Goal: Information Seeking & Learning: Learn about a topic

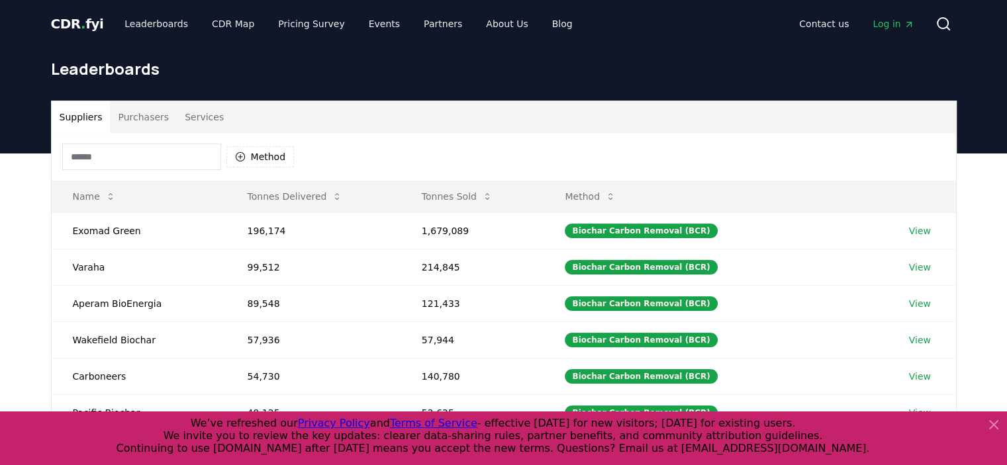
click at [148, 115] on button "Purchasers" at bounding box center [143, 117] width 67 height 32
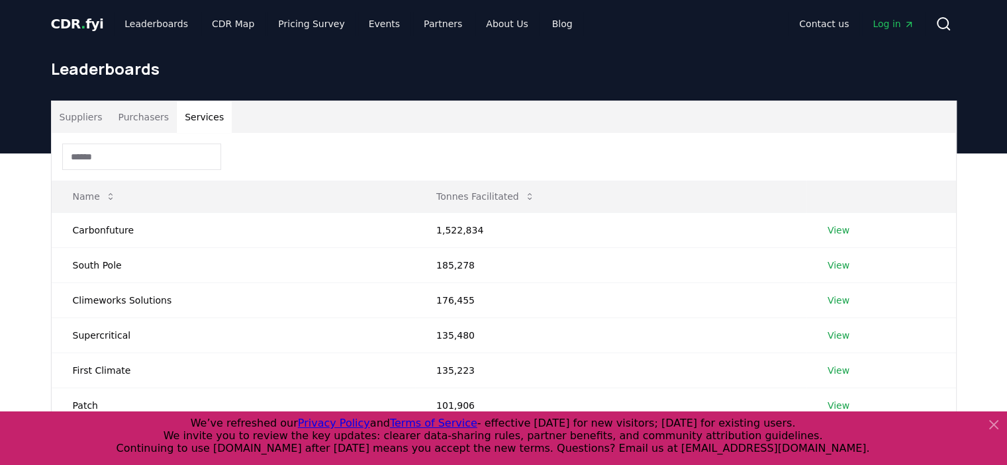
click at [197, 115] on button "Services" at bounding box center [204, 117] width 55 height 32
click at [158, 158] on input at bounding box center [141, 157] width 159 height 26
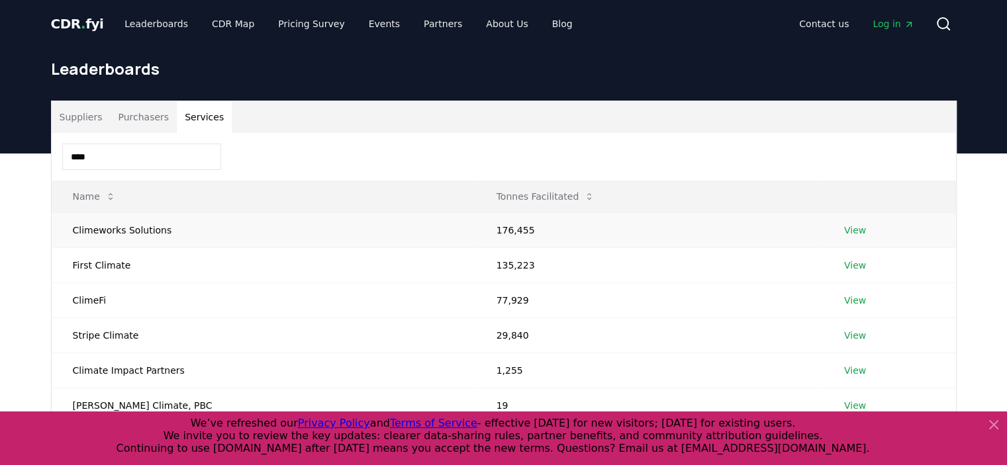
type input "****"
click at [844, 231] on link "View" at bounding box center [855, 230] width 22 height 13
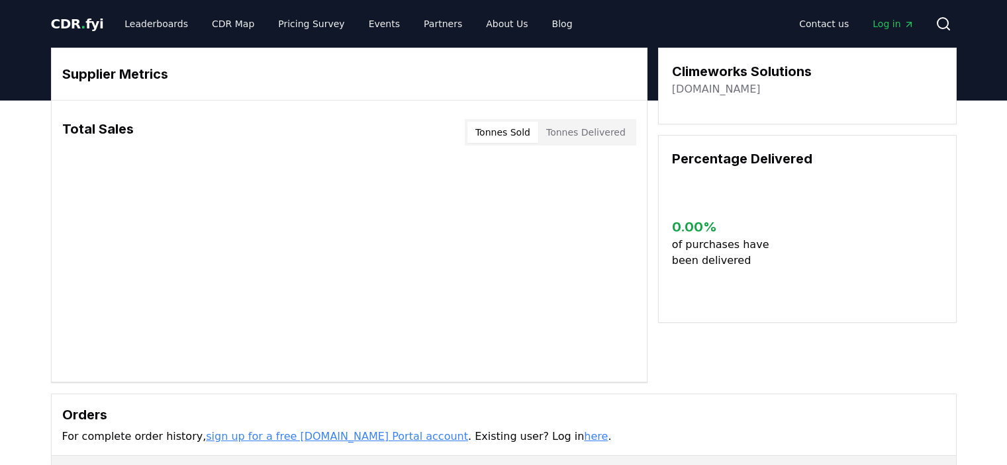
scroll to position [265, 0]
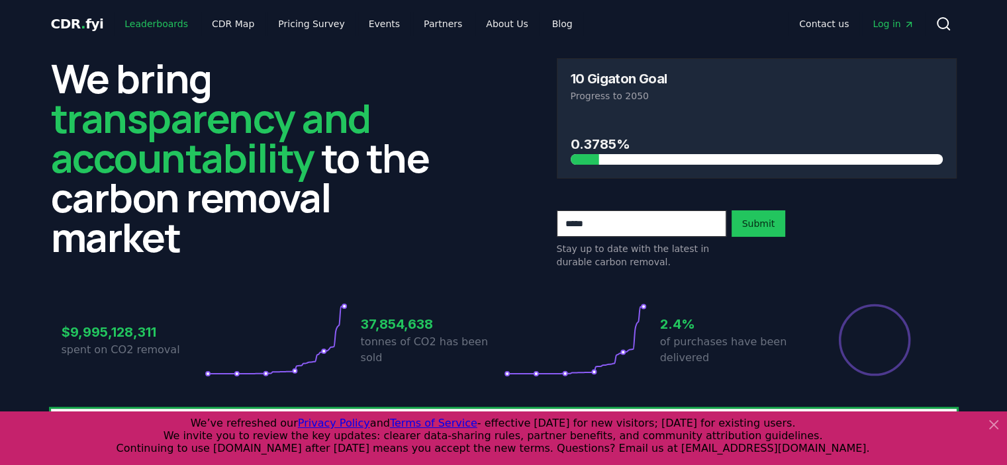
click at [163, 26] on link "Leaderboards" at bounding box center [156, 24] width 85 height 24
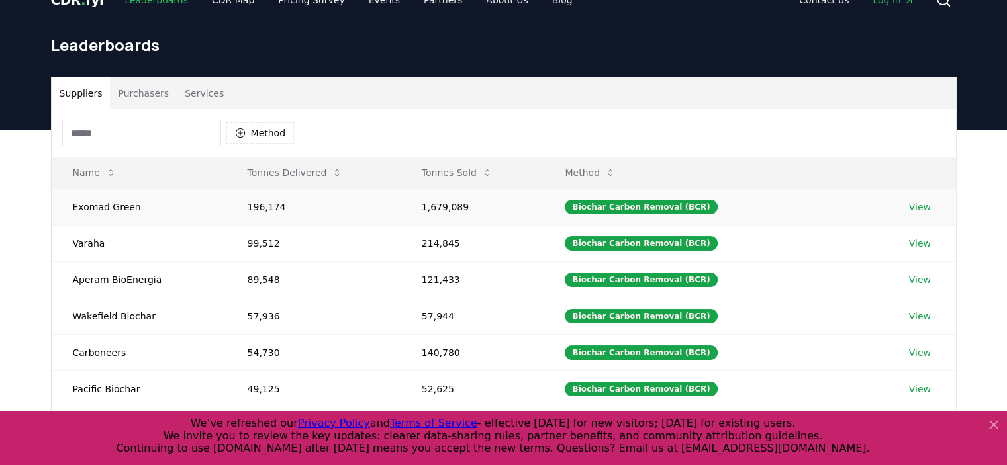
scroll to position [66, 0]
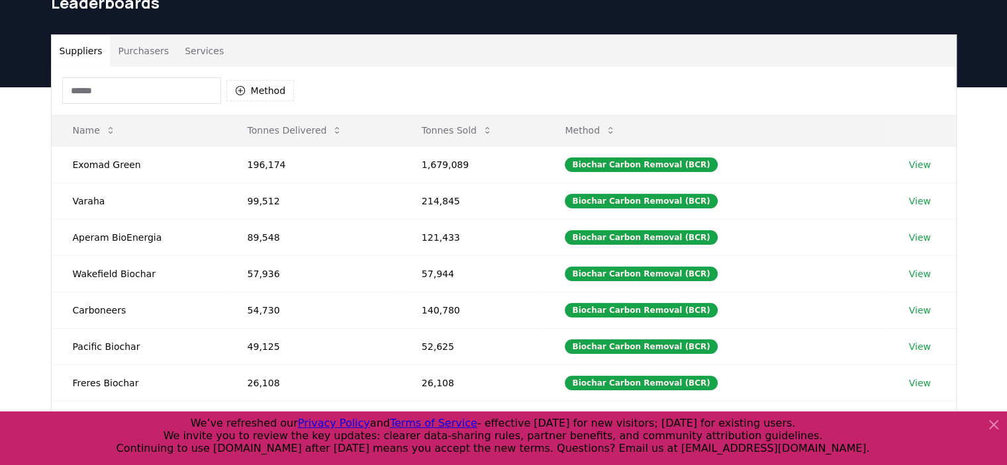
click at [140, 40] on button "Purchasers" at bounding box center [143, 51] width 67 height 32
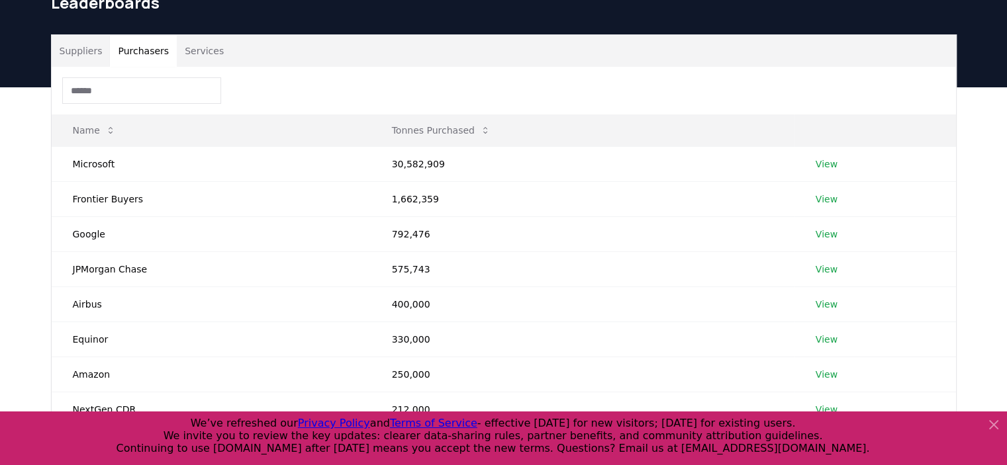
click at [150, 94] on input at bounding box center [141, 90] width 159 height 26
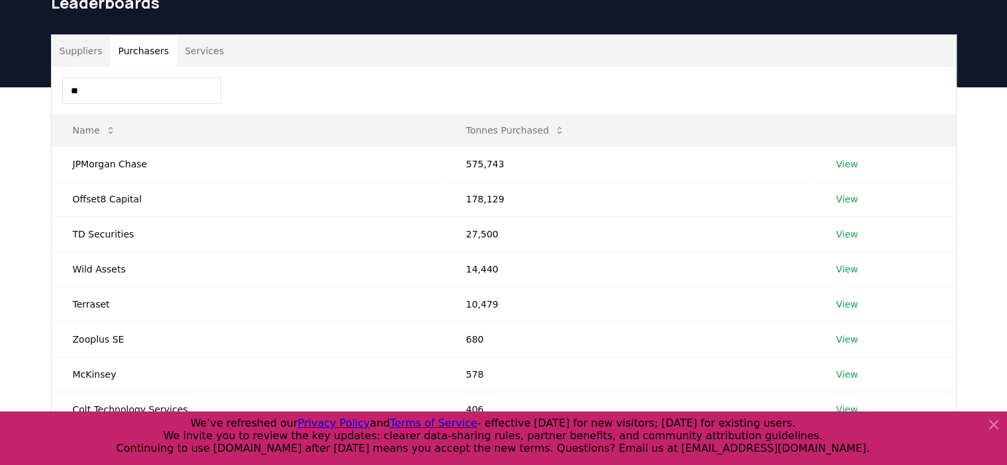
type input "*"
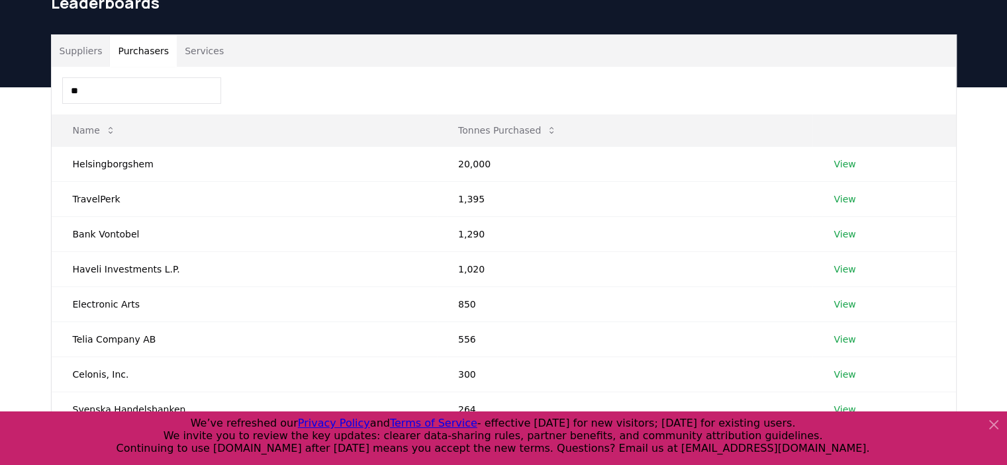
type input "*"
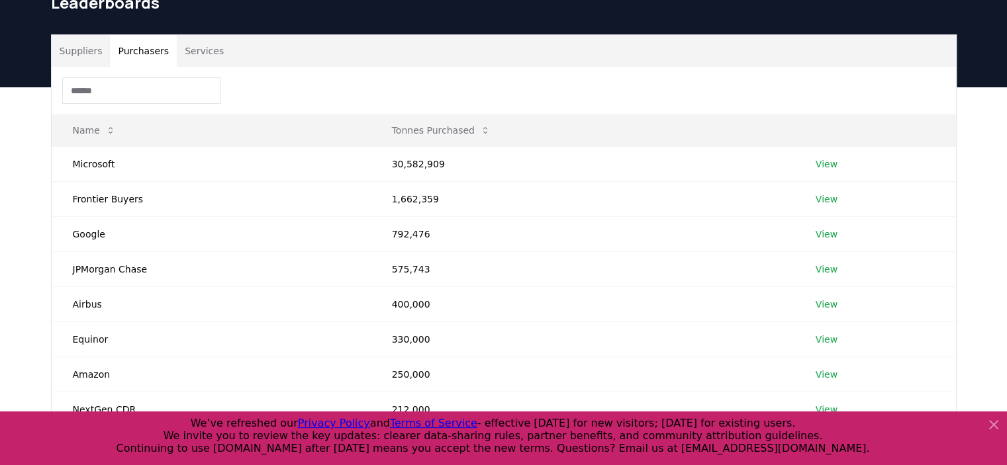
click at [204, 44] on button "Services" at bounding box center [204, 51] width 55 height 32
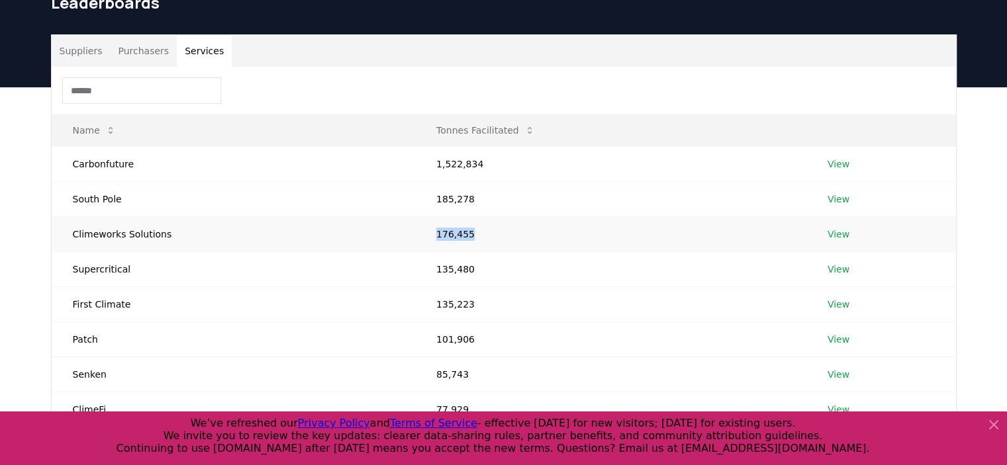
drag, startPoint x: 426, startPoint y: 237, endPoint x: 465, endPoint y: 238, distance: 39.1
click at [465, 238] on td "176,455" at bounding box center [610, 233] width 391 height 35
click at [268, 240] on td "Climeworks Solutions" at bounding box center [233, 233] width 363 height 35
drag, startPoint x: 422, startPoint y: 236, endPoint x: 471, endPoint y: 232, distance: 49.2
click at [471, 232] on td "176,455" at bounding box center [610, 233] width 391 height 35
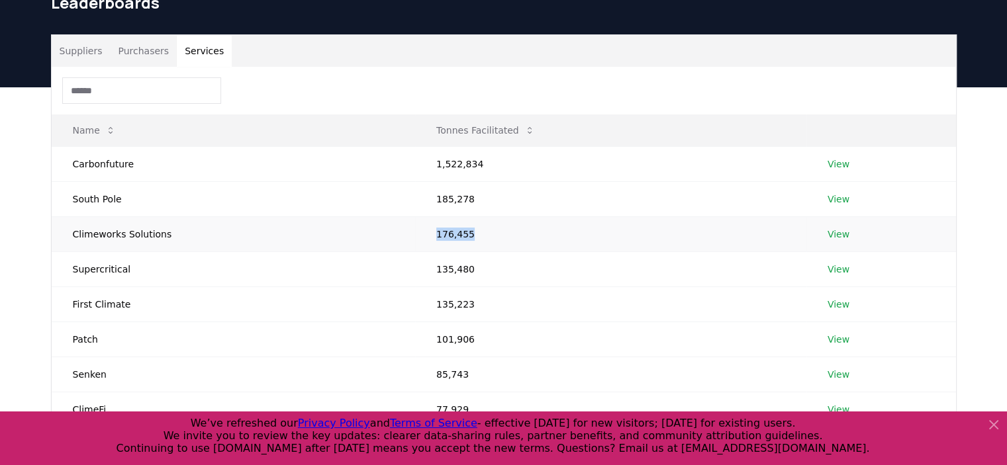
copy td "176,455"
click at [538, 216] on td "176,455" at bounding box center [610, 233] width 391 height 35
click at [199, 242] on td "Climeworks Solutions" at bounding box center [233, 233] width 363 height 35
drag, startPoint x: 66, startPoint y: 234, endPoint x: 154, endPoint y: 232, distance: 88.1
click at [154, 232] on td "Climeworks Solutions" at bounding box center [233, 233] width 363 height 35
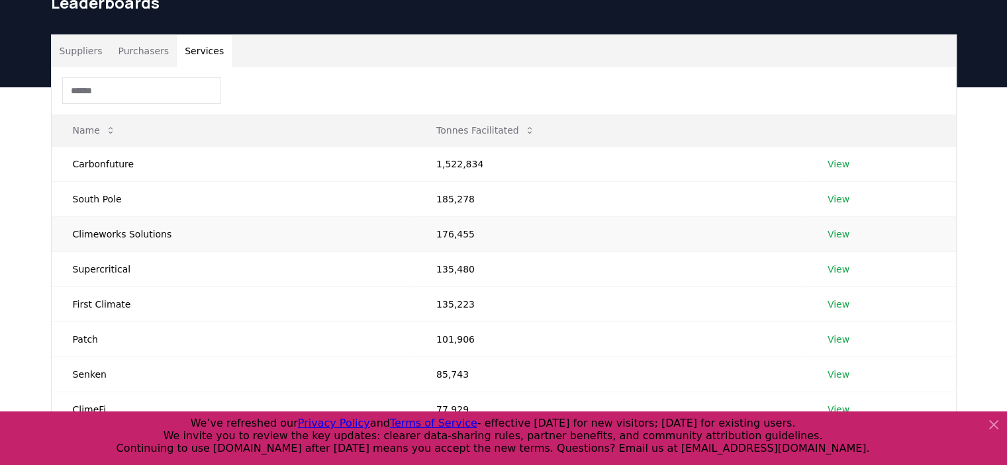
click at [255, 230] on td "Climeworks Solutions" at bounding box center [233, 233] width 363 height 35
drag, startPoint x: 428, startPoint y: 234, endPoint x: 463, endPoint y: 234, distance: 35.1
click at [461, 234] on td "176,455" at bounding box center [610, 233] width 391 height 35
click at [846, 232] on td "View" at bounding box center [881, 233] width 150 height 35
click at [838, 235] on link "View" at bounding box center [839, 234] width 22 height 13
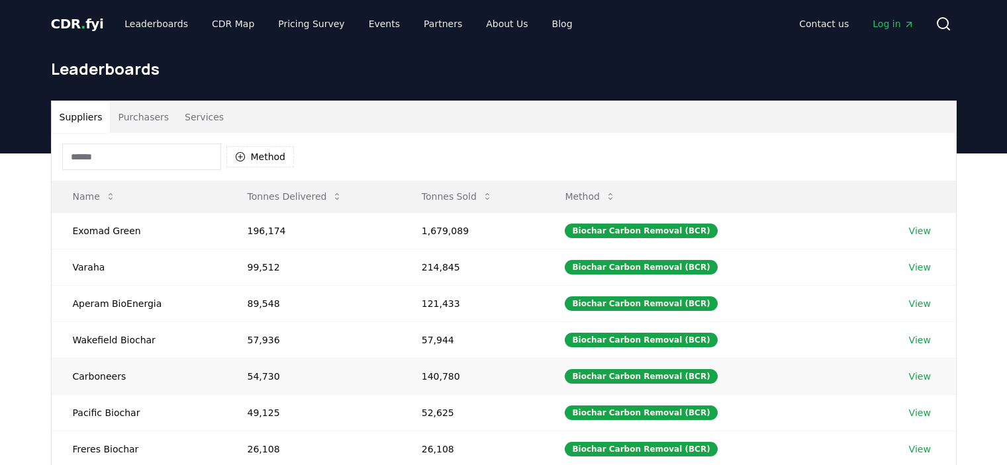
scroll to position [66, 0]
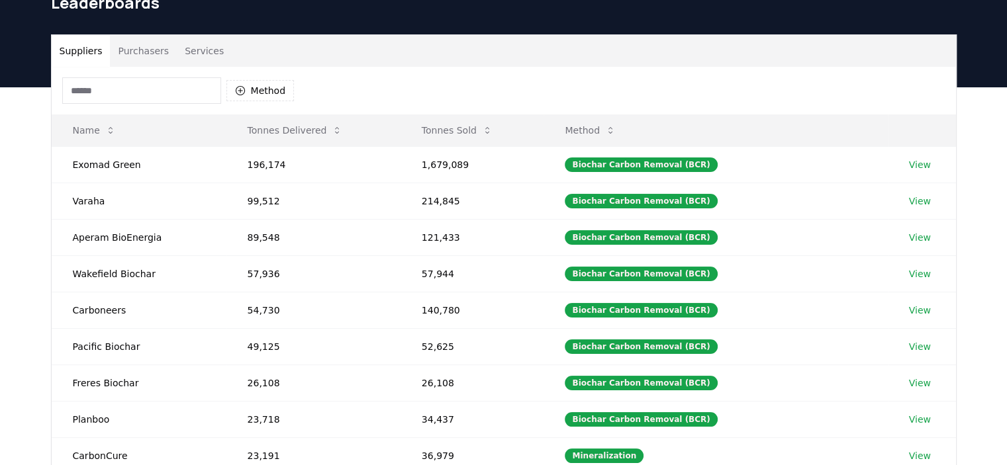
click at [136, 50] on button "Purchasers" at bounding box center [143, 51] width 67 height 32
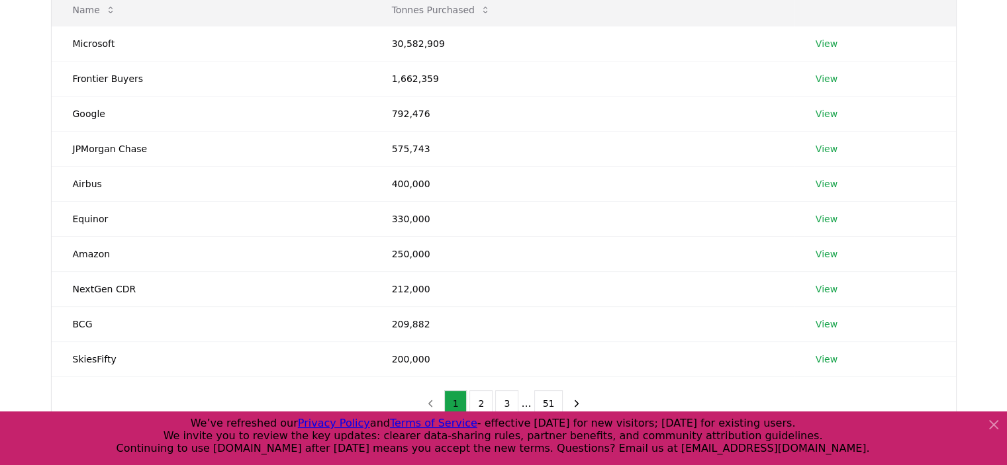
scroll to position [331, 0]
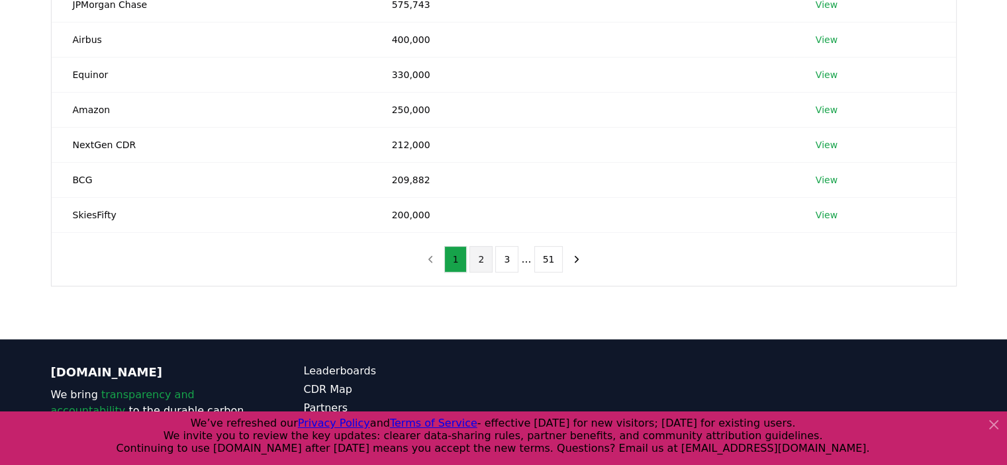
click at [490, 263] on button "2" at bounding box center [480, 259] width 23 height 26
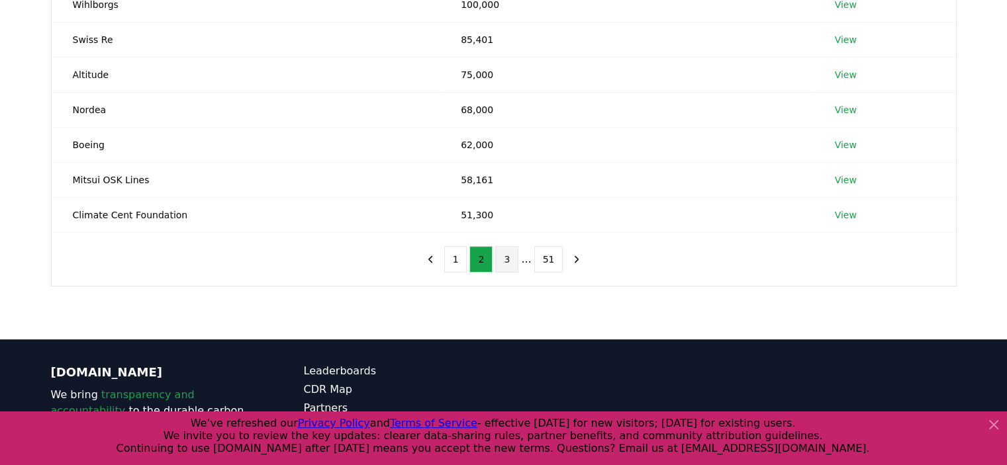
click at [507, 262] on button "3" at bounding box center [506, 259] width 23 height 26
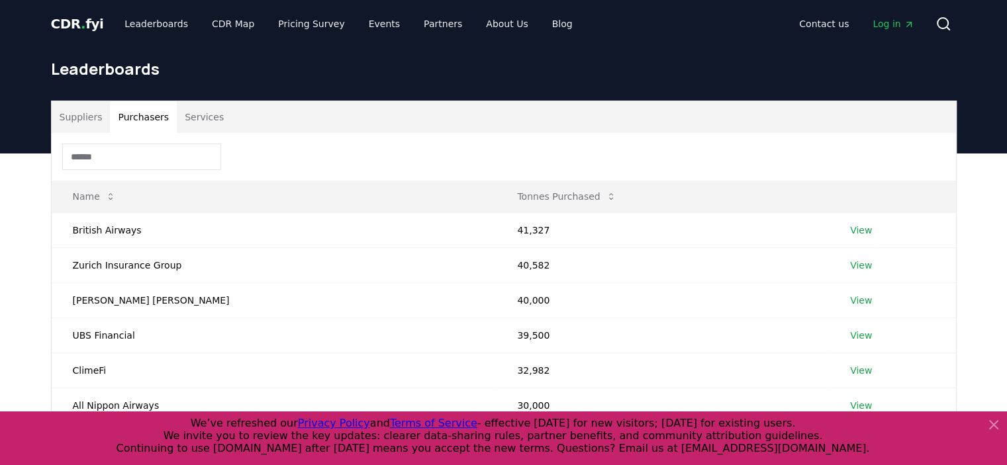
scroll to position [0, 0]
click at [75, 27] on span "CDR . fyi" at bounding box center [77, 24] width 53 height 16
click at [74, 24] on span "CDR . fyi" at bounding box center [77, 24] width 53 height 16
click at [76, 23] on span "CDR . fyi" at bounding box center [77, 24] width 53 height 16
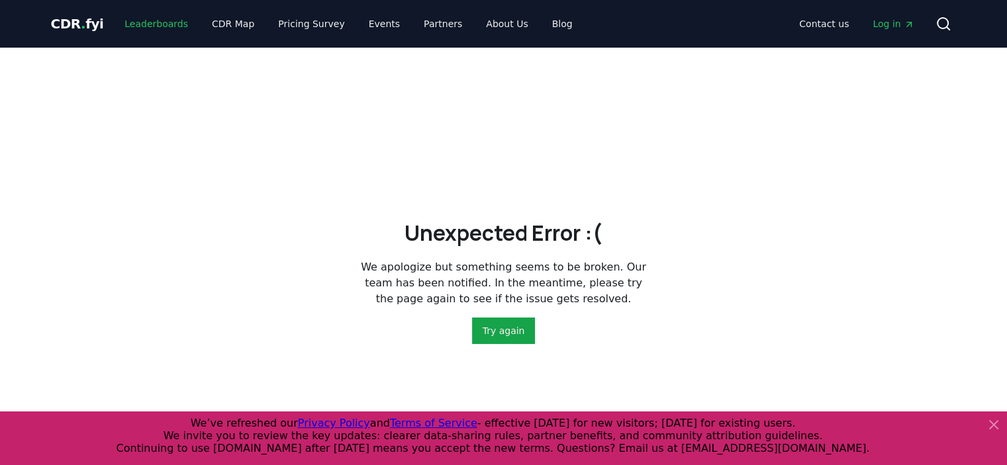
click at [144, 24] on link "Leaderboards" at bounding box center [156, 24] width 85 height 24
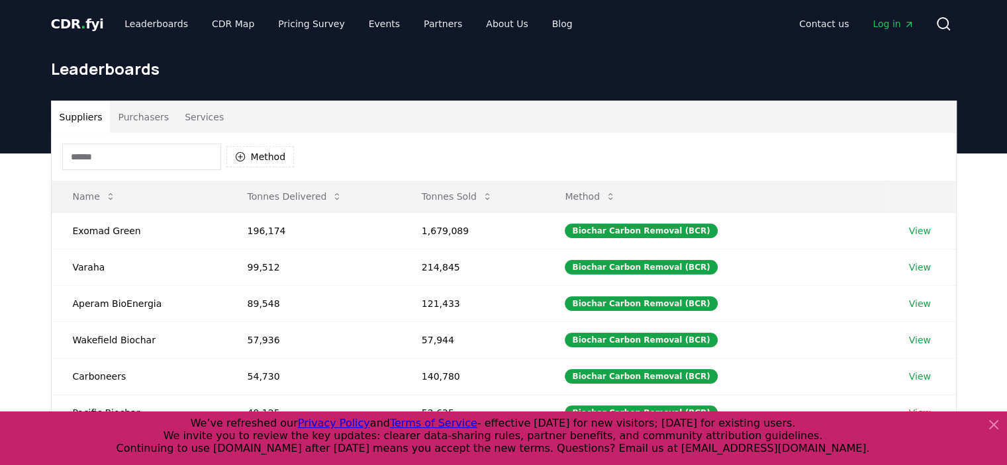
click at [64, 23] on span "CDR . fyi" at bounding box center [77, 24] width 53 height 16
click at [81, 31] on span "CDR . fyi" at bounding box center [77, 24] width 53 height 16
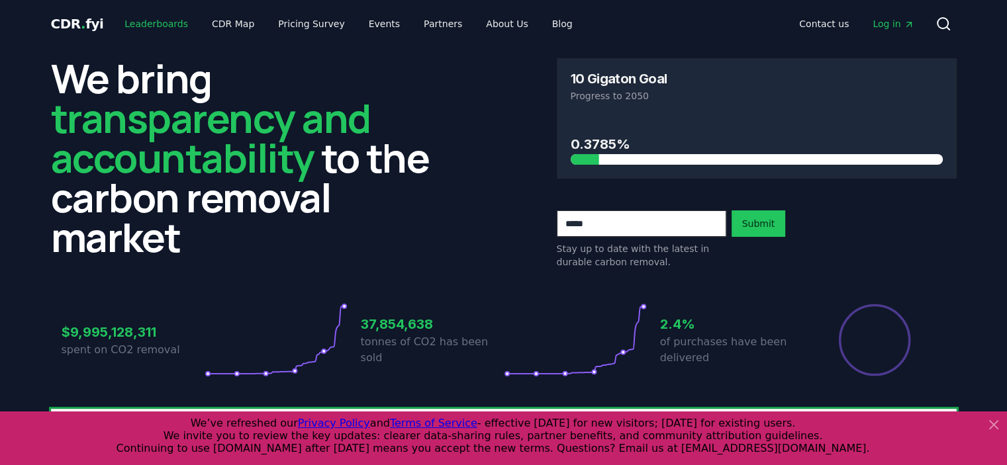
click at [169, 27] on link "Leaderboards" at bounding box center [156, 24] width 85 height 24
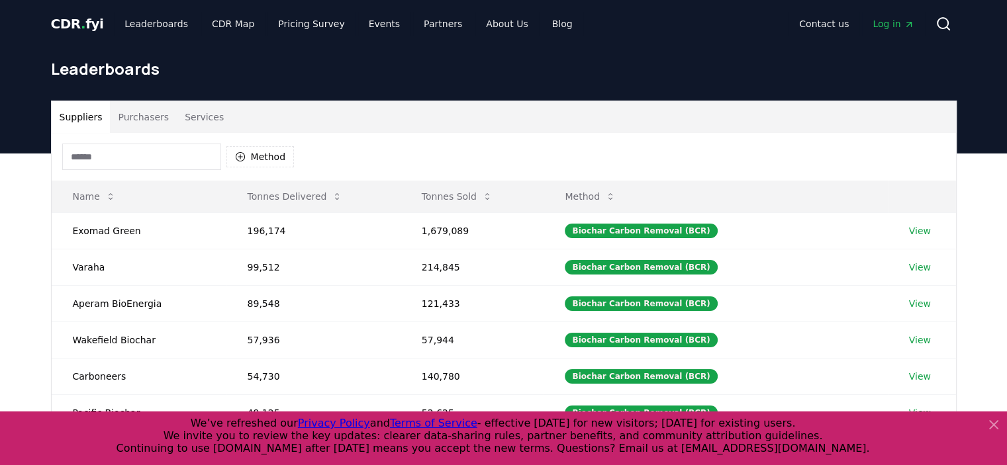
click at [169, 161] on input at bounding box center [141, 157] width 159 height 26
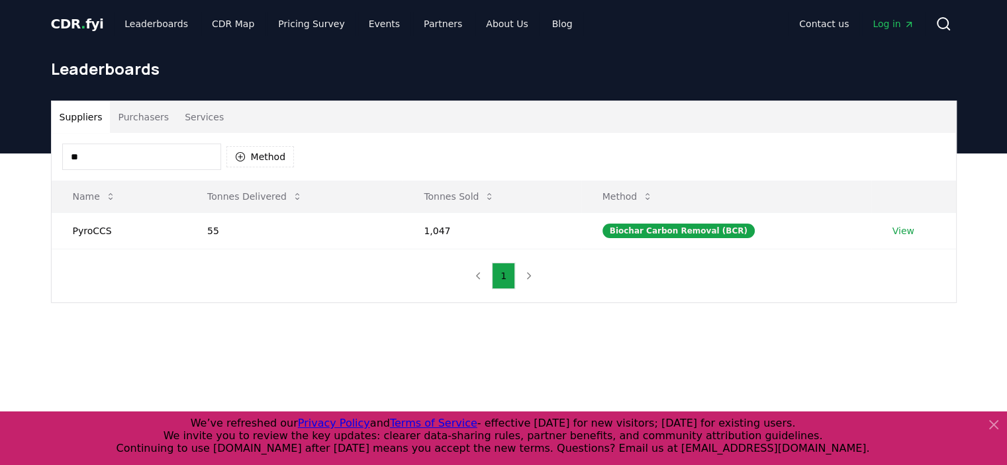
type input "*"
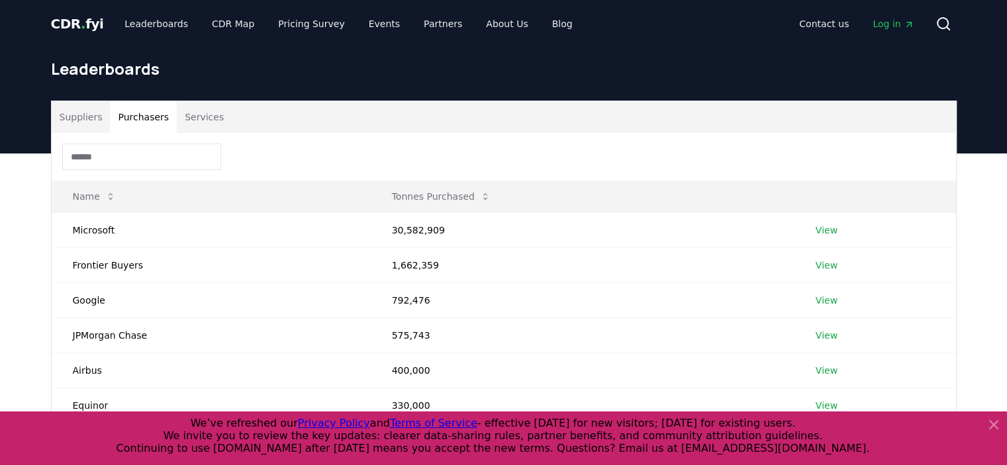
click at [151, 117] on button "Purchasers" at bounding box center [143, 117] width 67 height 32
click at [127, 151] on input at bounding box center [141, 157] width 159 height 26
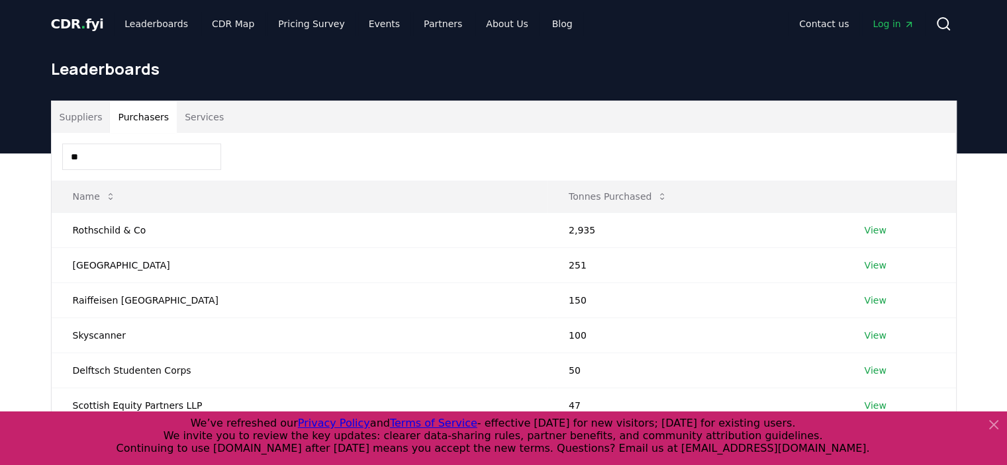
type input "*"
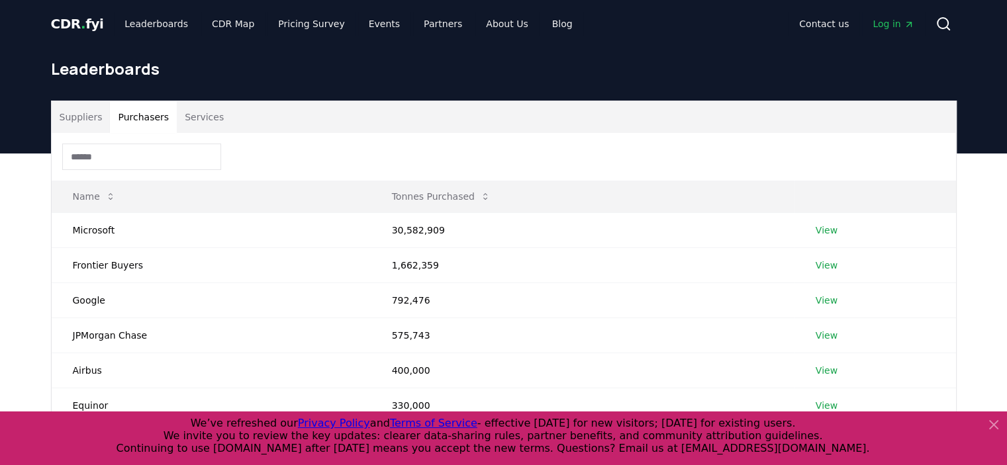
click at [194, 117] on button "Services" at bounding box center [204, 117] width 55 height 32
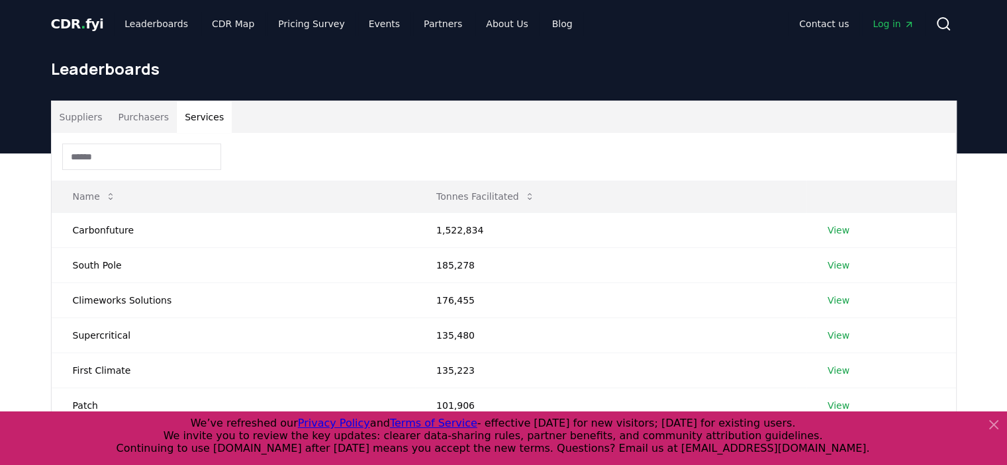
click at [130, 152] on input at bounding box center [141, 157] width 159 height 26
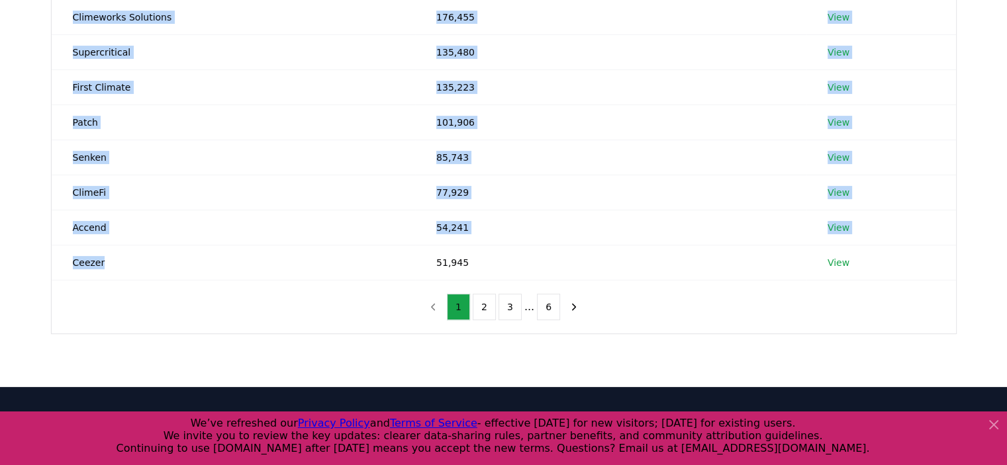
scroll to position [293, 0]
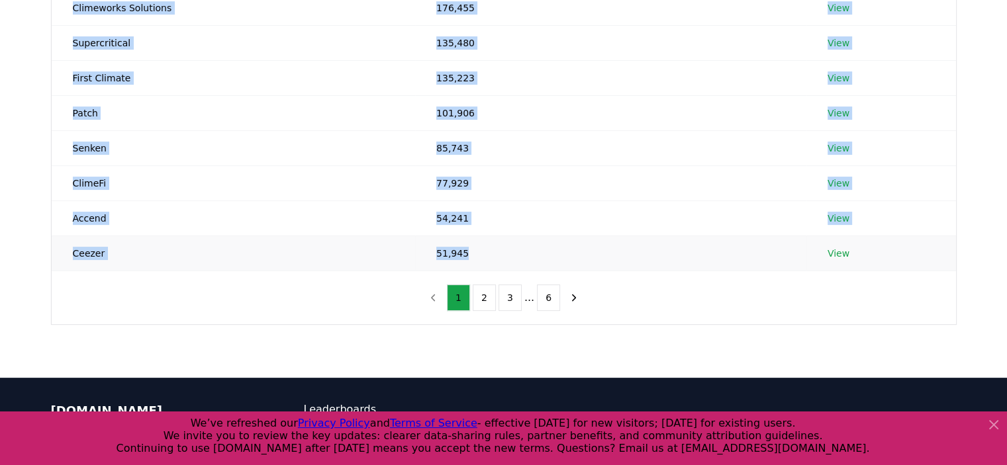
drag, startPoint x: 75, startPoint y: 227, endPoint x: 467, endPoint y: 258, distance: 393.8
click at [467, 258] on tbody "Carbonfuture 1,522,834 View South Pole 185,278 View Climeworks Solutions 176,45…" at bounding box center [504, 95] width 904 height 351
copy tbody "Carbonfuture 1,522,834 View South Pole 185,278 View Climeworks Solutions 176,45…"
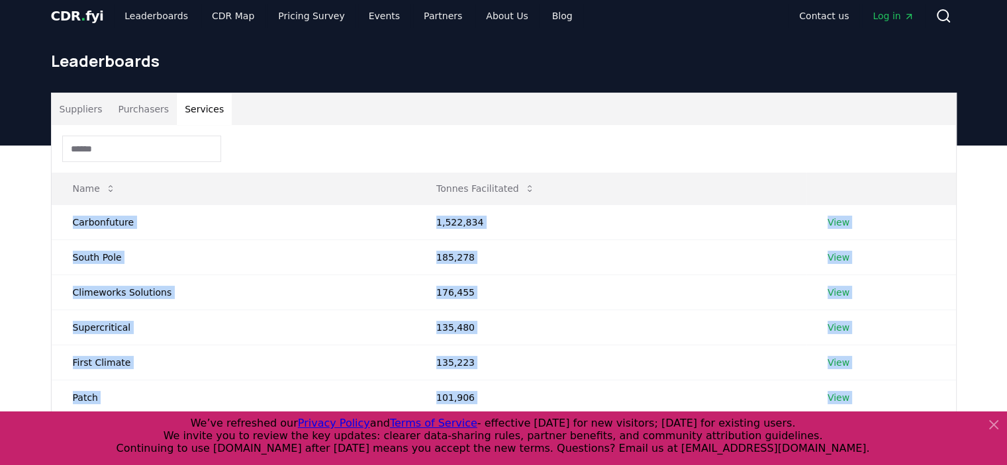
scroll to position [0, 0]
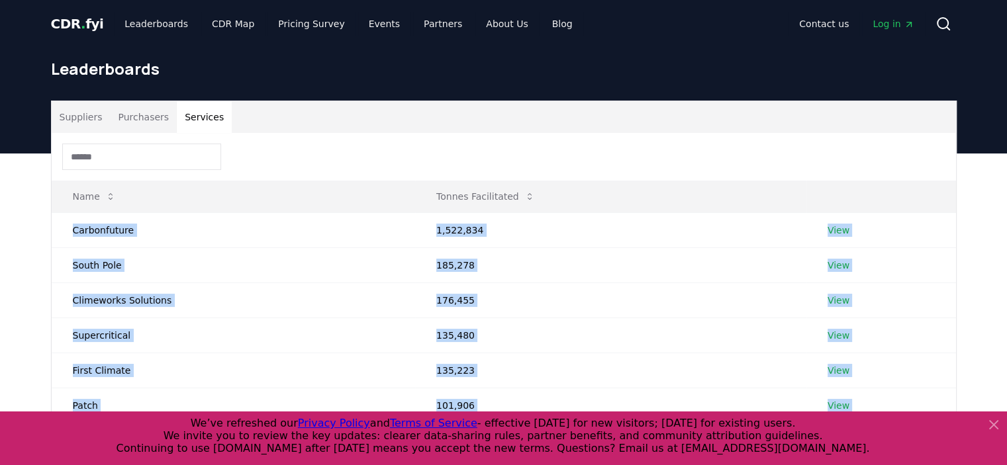
click at [146, 122] on button "Purchasers" at bounding box center [143, 117] width 67 height 32
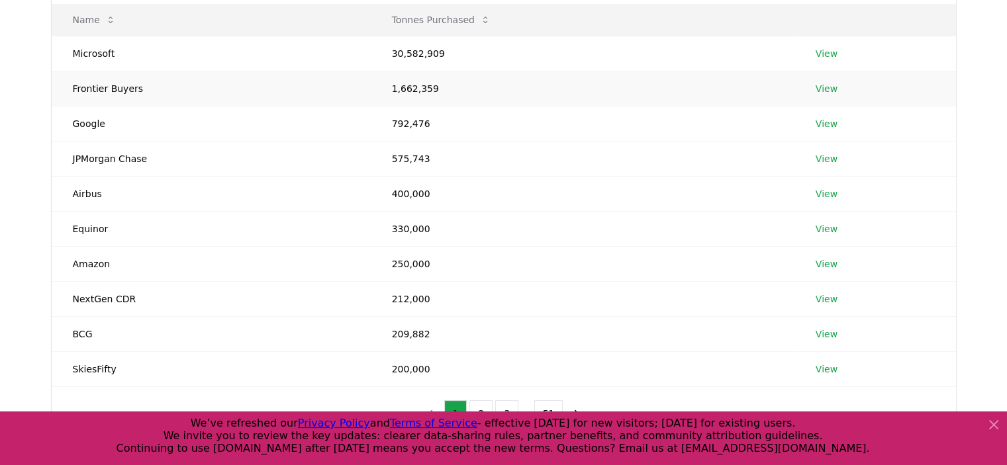
scroll to position [265, 0]
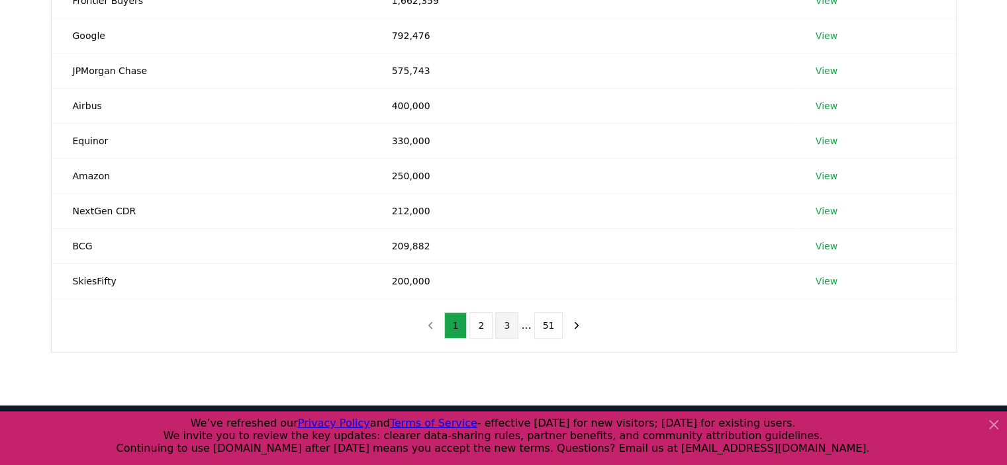
click at [501, 324] on button "3" at bounding box center [506, 325] width 23 height 26
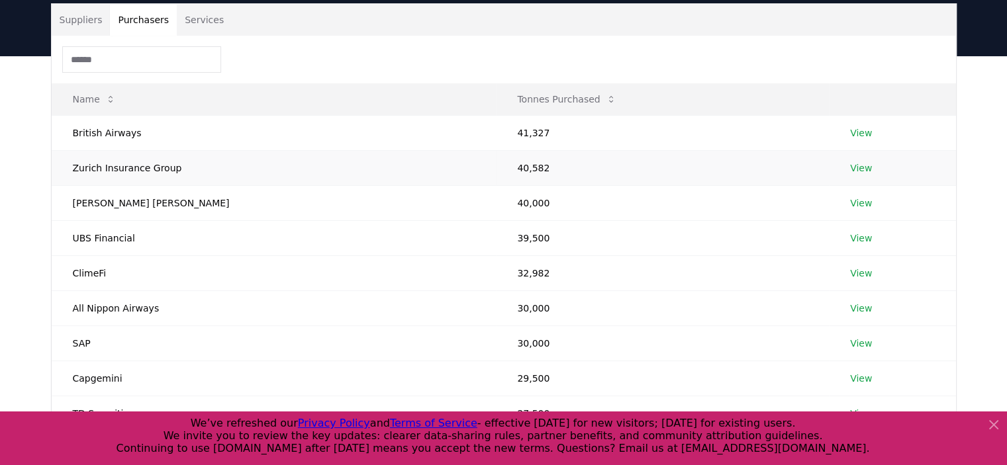
scroll to position [66, 0]
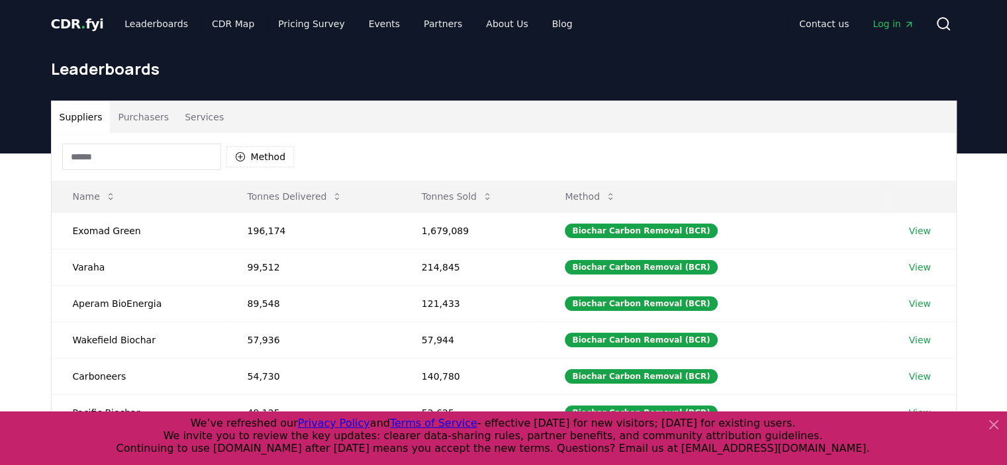
click at [81, 24] on span "CDR . fyi" at bounding box center [77, 24] width 53 height 16
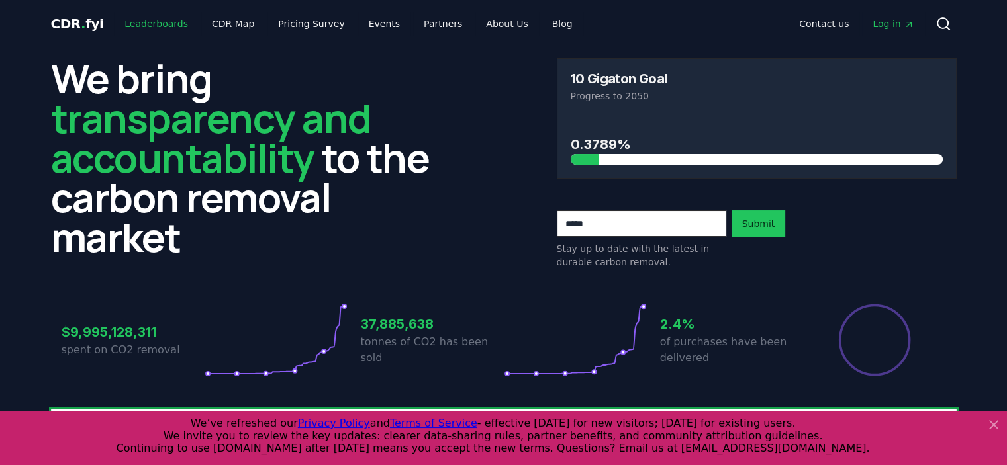
click at [146, 24] on link "Leaderboards" at bounding box center [156, 24] width 85 height 24
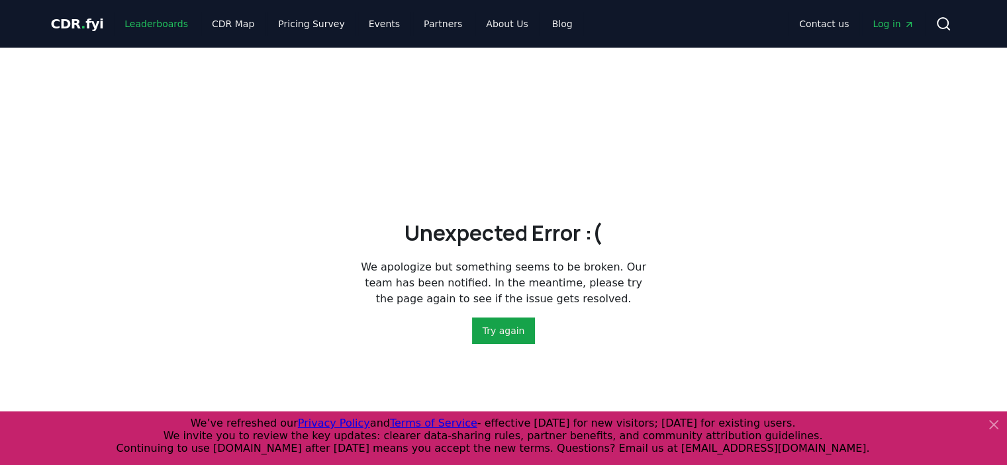
click at [146, 21] on link "Leaderboards" at bounding box center [156, 24] width 85 height 24
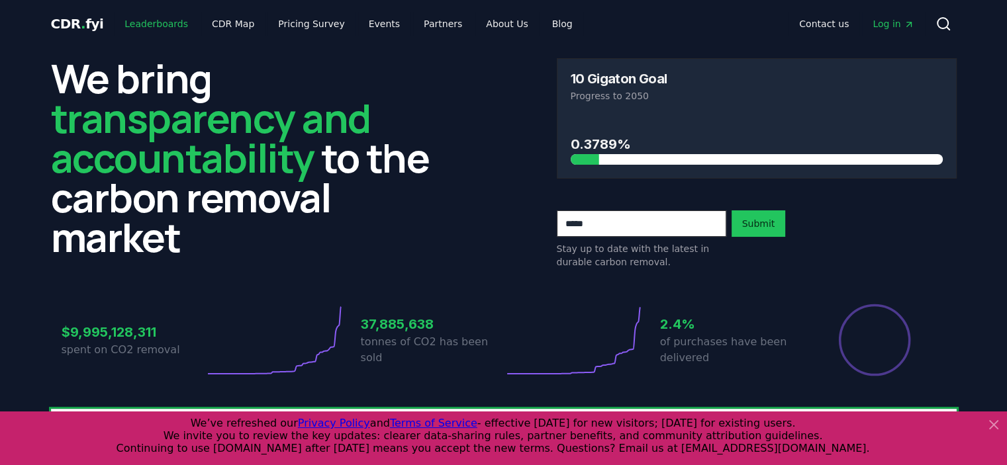
click at [164, 27] on link "Leaderboards" at bounding box center [156, 24] width 85 height 24
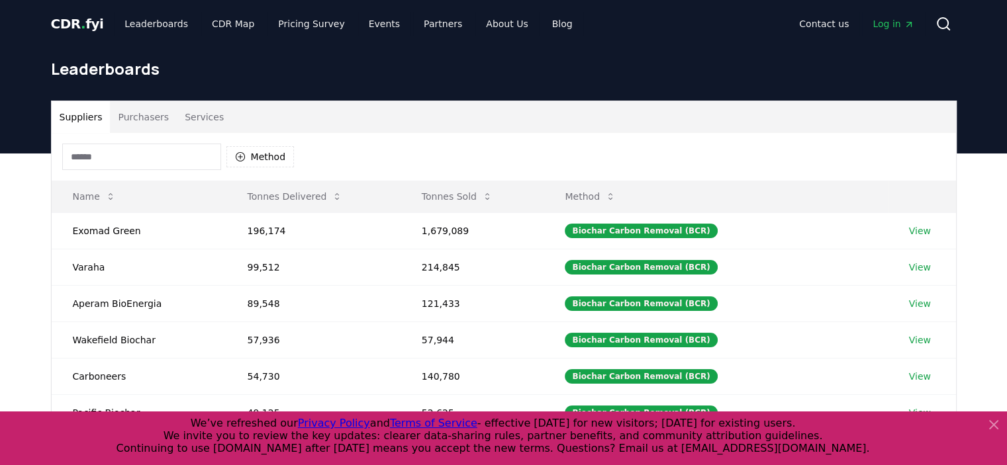
click at [146, 120] on button "Purchasers" at bounding box center [143, 117] width 67 height 32
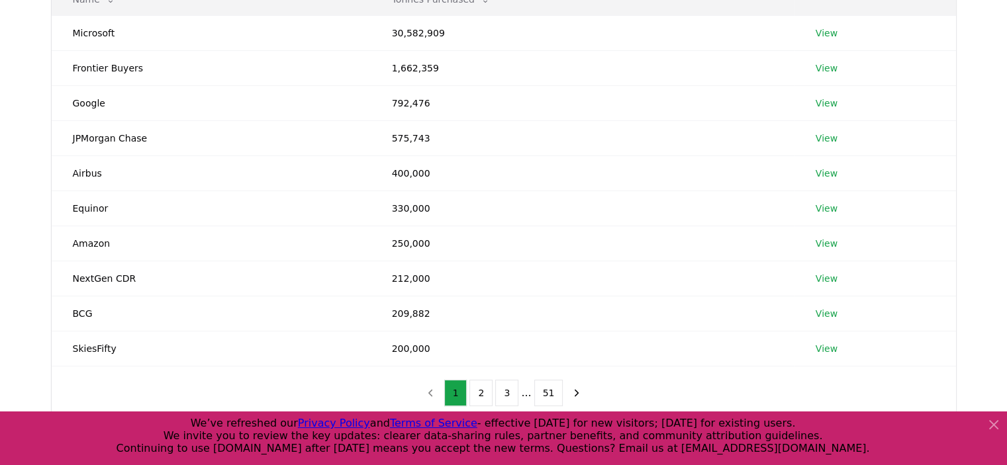
scroll to position [265, 0]
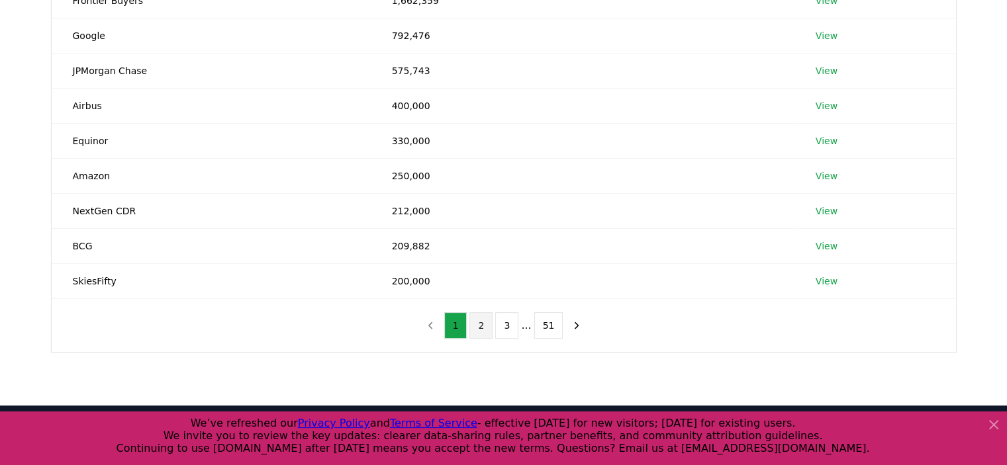
click at [477, 324] on button "2" at bounding box center [480, 325] width 23 height 26
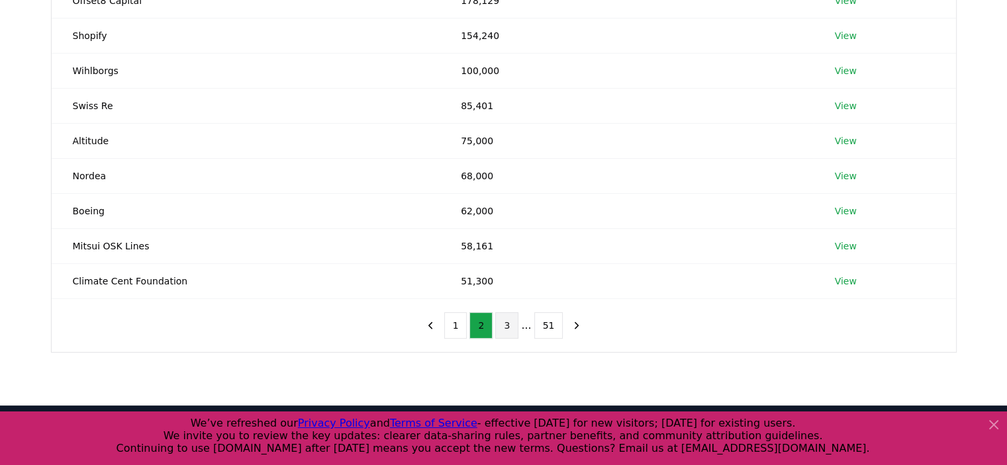
click at [518, 327] on button "3" at bounding box center [506, 325] width 23 height 26
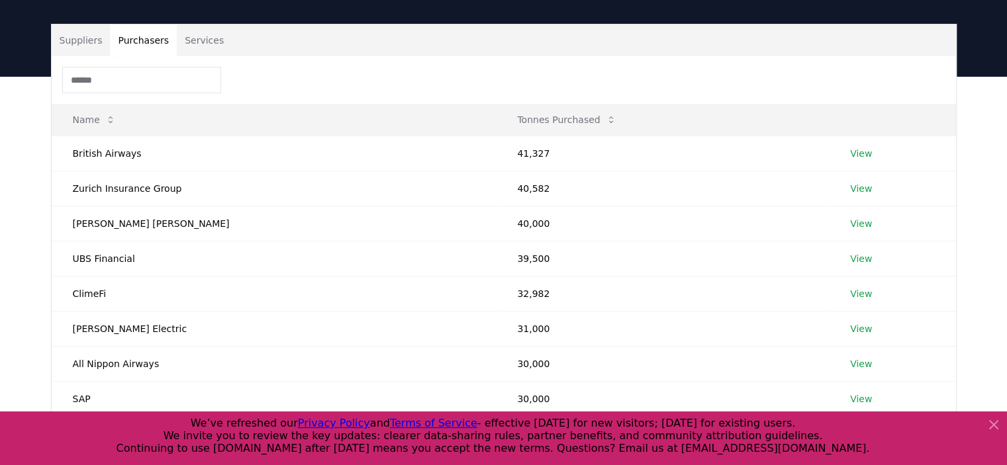
scroll to position [66, 0]
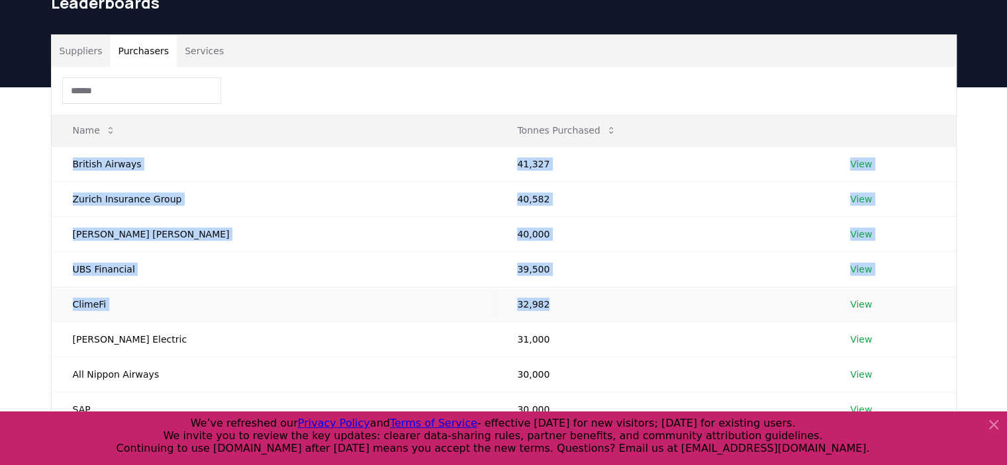
drag, startPoint x: 65, startPoint y: 164, endPoint x: 471, endPoint y: 302, distance: 428.8
click at [471, 302] on tbody "British Airways 41,327 View Zurich Insurance Group 40,582 View Morgan Stanley 4…" at bounding box center [504, 321] width 904 height 351
copy tbody "British Airways 41,327 View Zurich Insurance Group 40,582 View Morgan Stanley 4…"
click at [252, 298] on td "ClimeFi" at bounding box center [274, 304] width 445 height 35
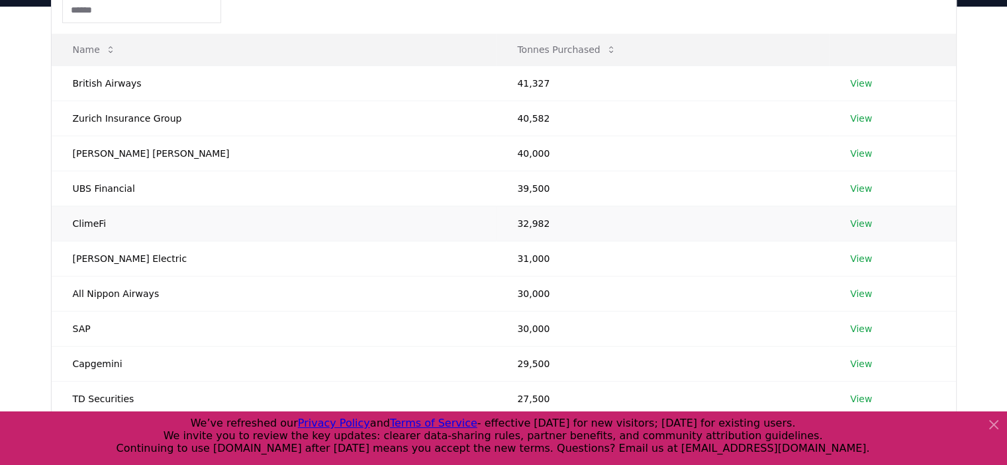
scroll to position [199, 0]
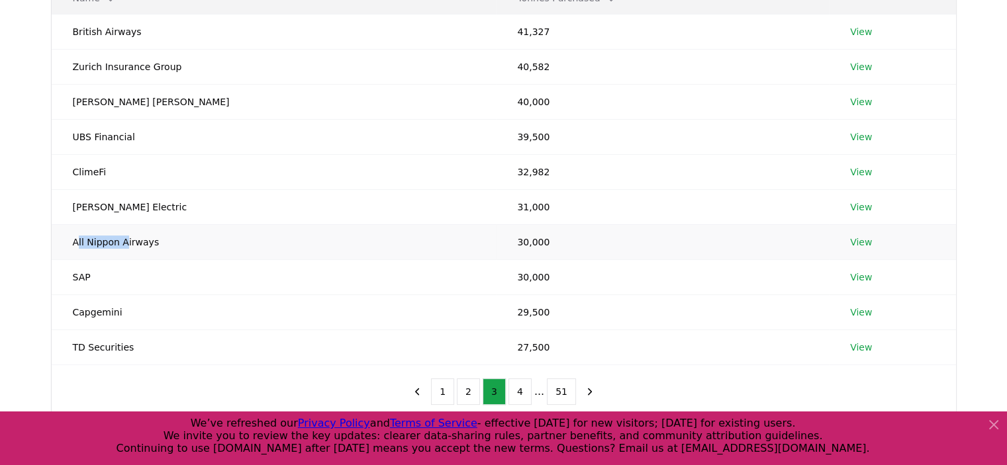
drag, startPoint x: 77, startPoint y: 240, endPoint x: 124, endPoint y: 245, distance: 47.9
click at [124, 245] on td "All Nippon Airways" at bounding box center [274, 241] width 445 height 35
click at [124, 246] on td "All Nippon Airways" at bounding box center [274, 241] width 445 height 35
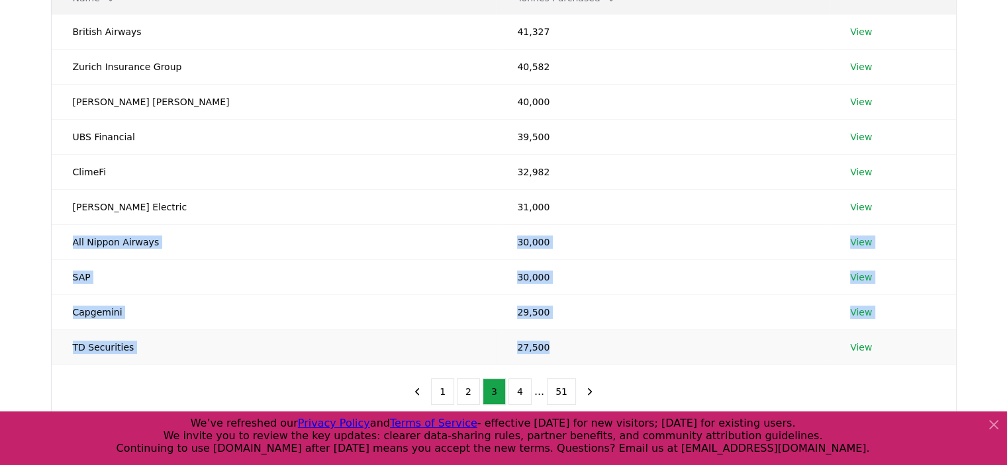
drag, startPoint x: 70, startPoint y: 238, endPoint x: 477, endPoint y: 346, distance: 421.2
click at [502, 353] on tbody "British Airways 41,327 View Zurich Insurance Group 40,582 View Morgan Stanley 4…" at bounding box center [504, 189] width 904 height 351
click at [191, 248] on td "All Nippon Airways" at bounding box center [274, 241] width 445 height 35
drag, startPoint x: 68, startPoint y: 203, endPoint x: 491, endPoint y: 338, distance: 444.3
click at [491, 338] on tbody "British Airways 41,327 View Zurich Insurance Group 40,582 View Morgan Stanley 4…" at bounding box center [504, 189] width 904 height 351
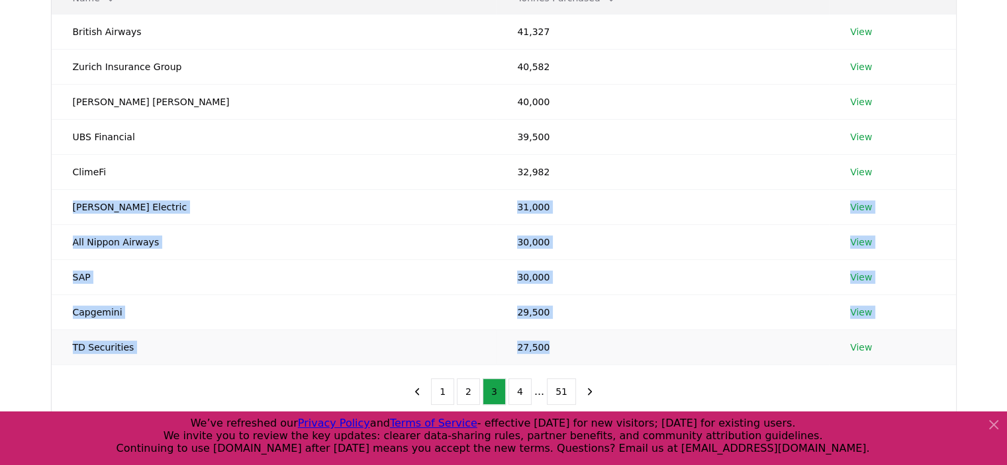
copy tbody "Schneider Electric 31,000 View All Nippon Airways 30,000 View SAP 30,000 View C…"
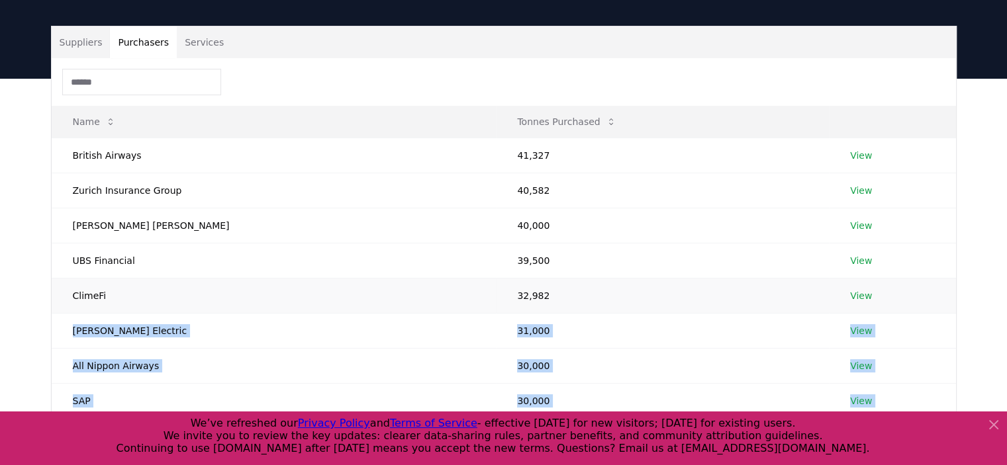
scroll to position [0, 0]
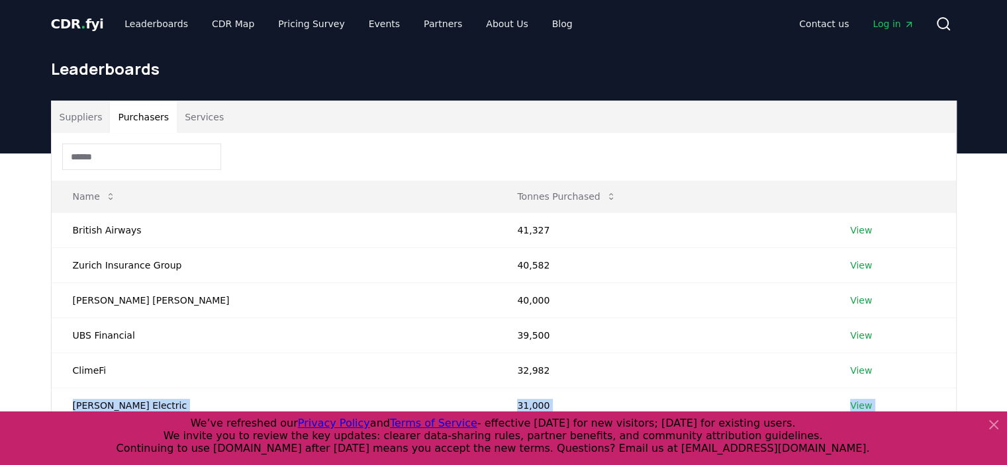
click at [207, 120] on button "Services" at bounding box center [204, 117] width 55 height 32
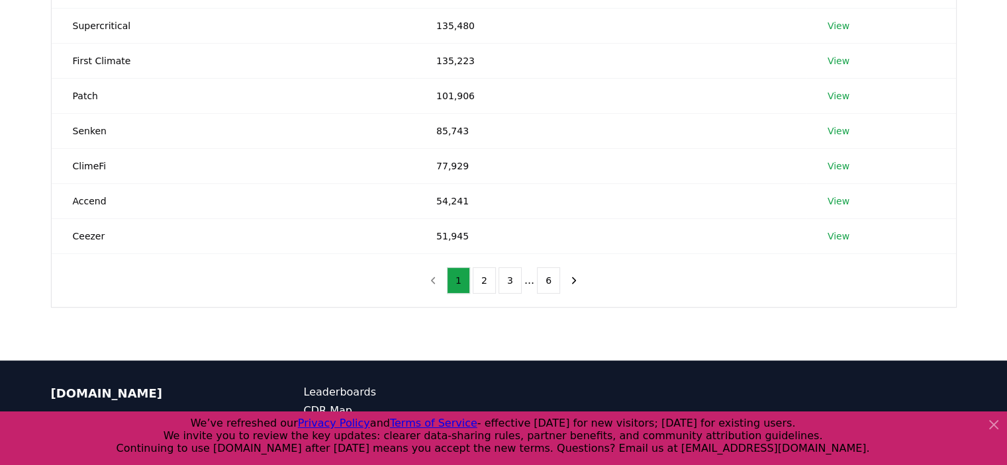
scroll to position [265, 0]
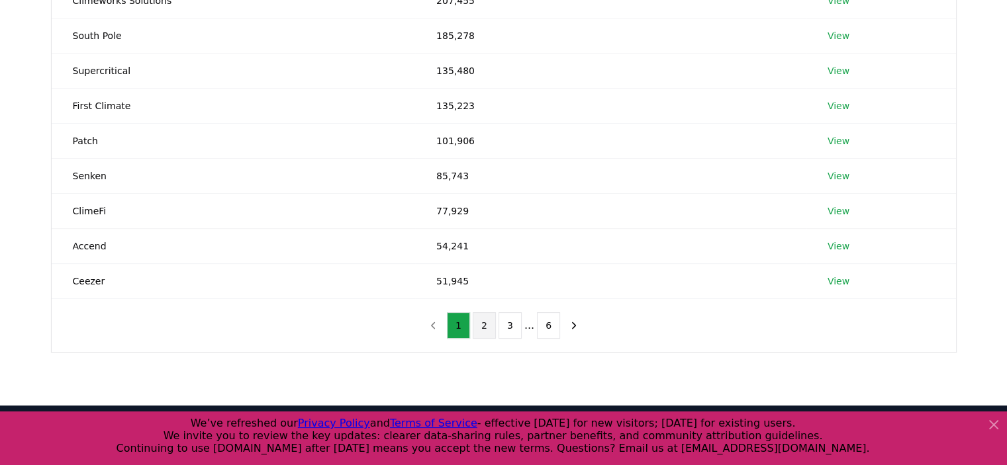
click at [485, 318] on button "2" at bounding box center [484, 325] width 23 height 26
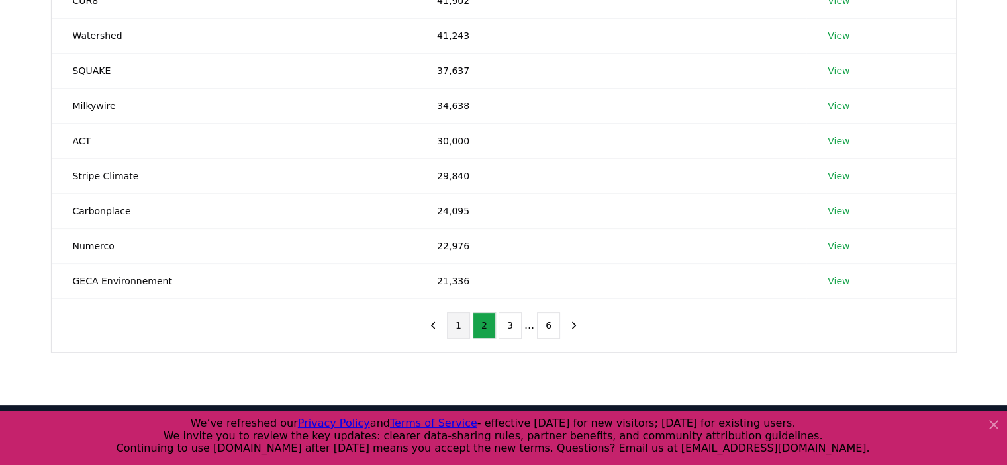
click at [466, 320] on button "1" at bounding box center [458, 325] width 23 height 26
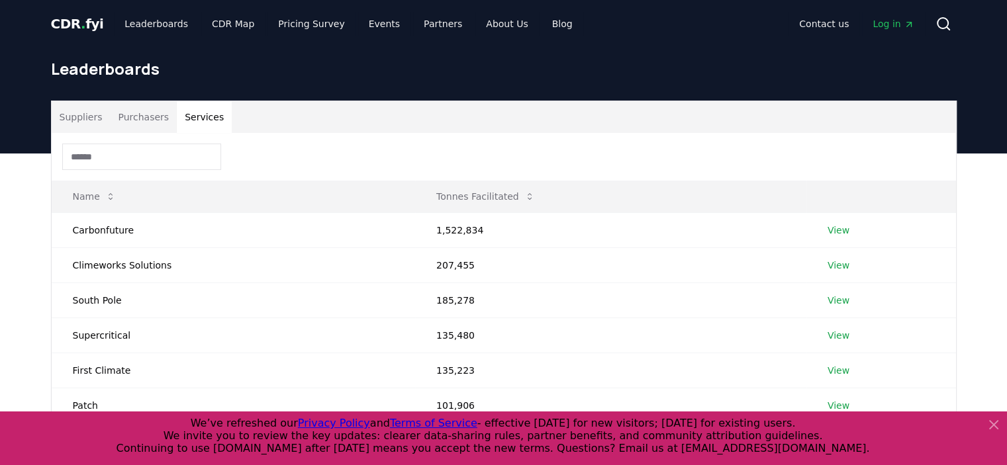
scroll to position [0, 0]
click at [151, 159] on input at bounding box center [141, 157] width 159 height 26
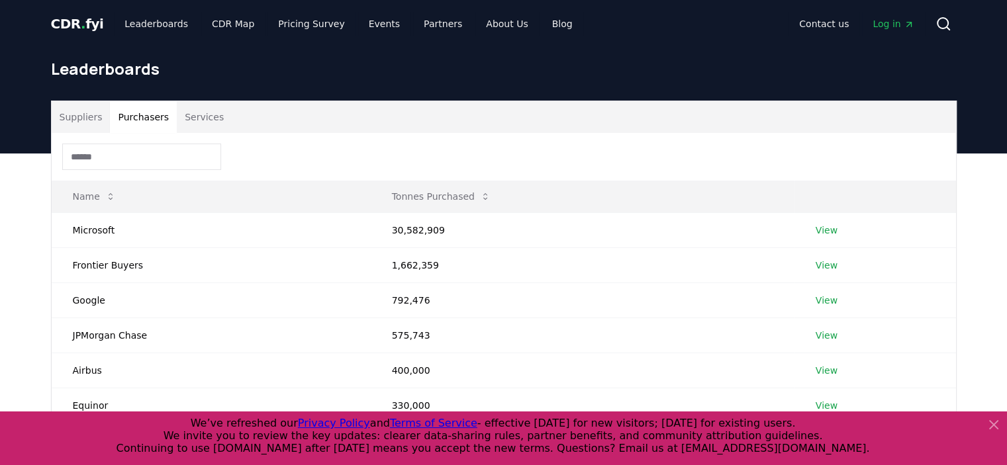
click at [127, 119] on button "Purchasers" at bounding box center [143, 117] width 67 height 32
click at [112, 145] on input at bounding box center [141, 157] width 159 height 26
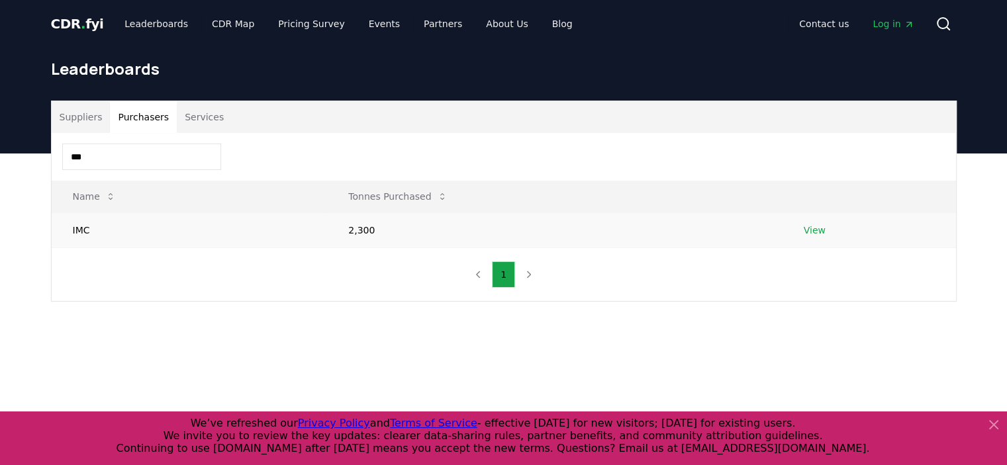
type input "***"
click at [810, 232] on link "View" at bounding box center [815, 230] width 22 height 13
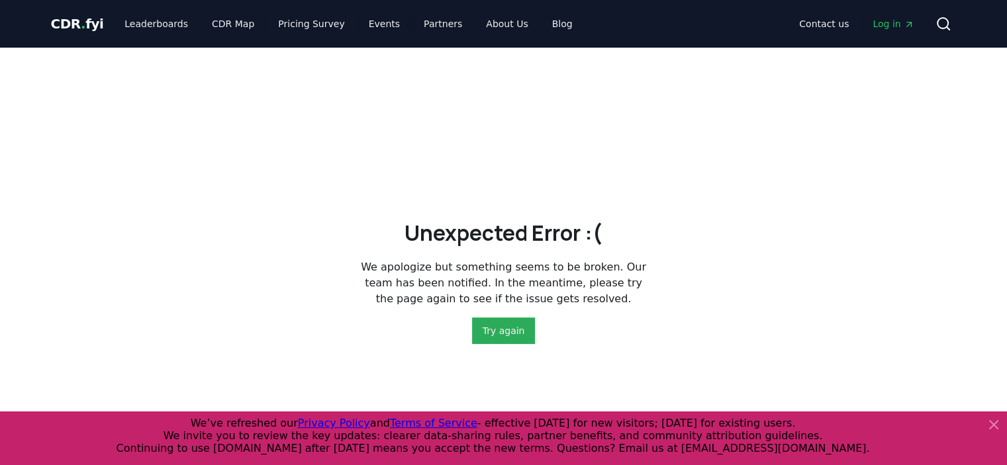
click at [506, 330] on button "Try again" at bounding box center [504, 331] width 64 height 26
click at [171, 26] on link "Leaderboards" at bounding box center [156, 24] width 85 height 24
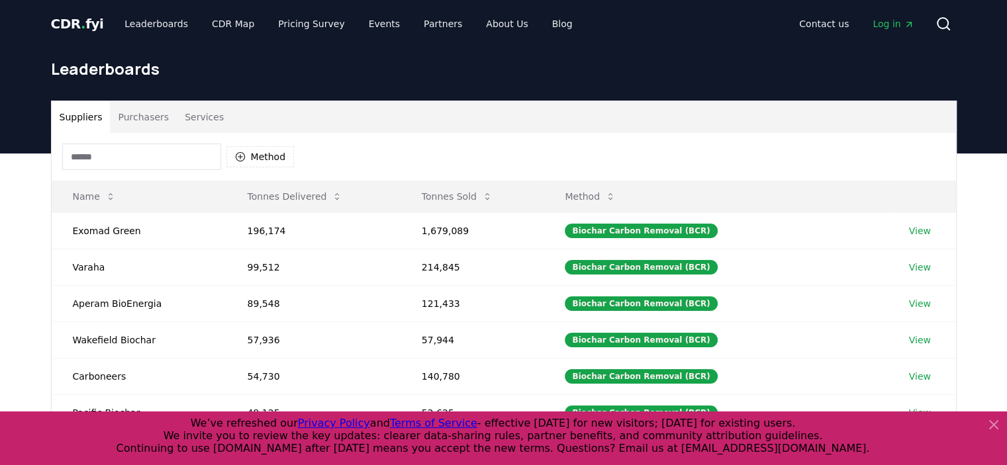
click at [202, 114] on button "Services" at bounding box center [204, 117] width 55 height 32
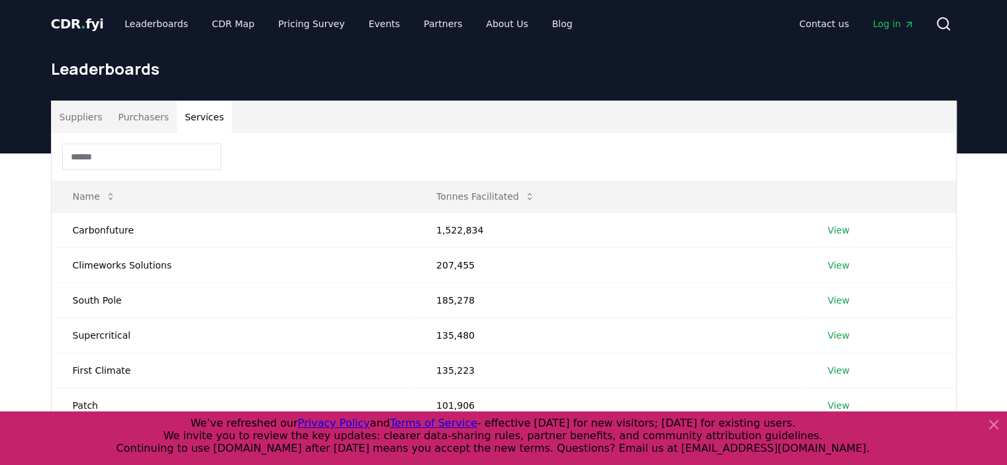
click at [153, 154] on input at bounding box center [141, 157] width 159 height 26
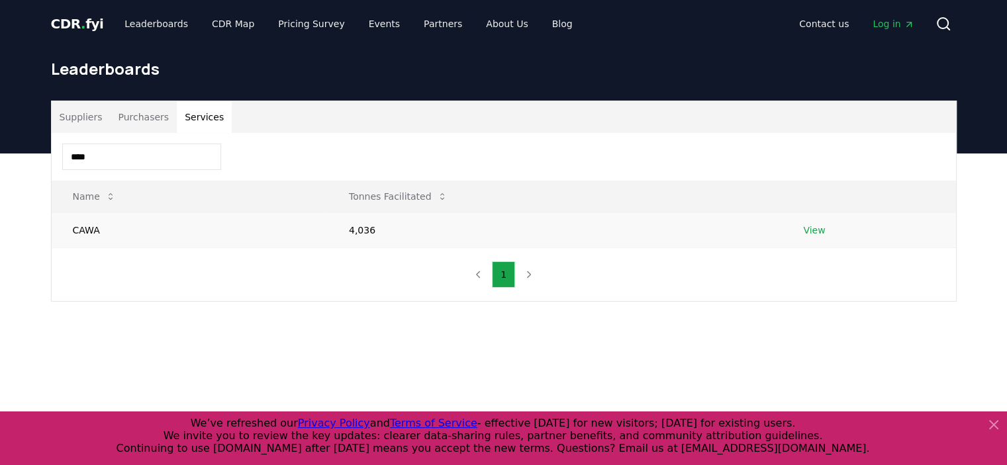
type input "****"
click at [820, 230] on link "View" at bounding box center [814, 230] width 22 height 13
click at [808, 232] on link "View" at bounding box center [814, 230] width 22 height 13
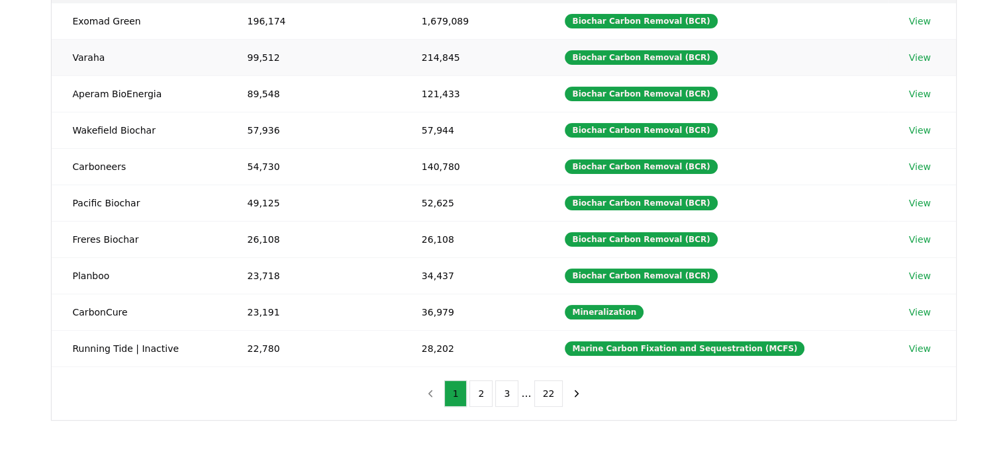
scroll to position [331, 0]
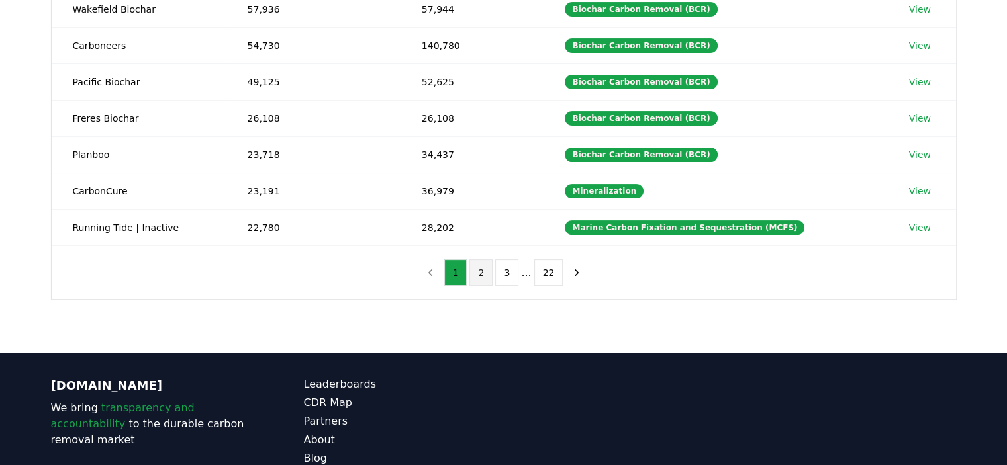
click at [481, 271] on button "2" at bounding box center [480, 273] width 23 height 26
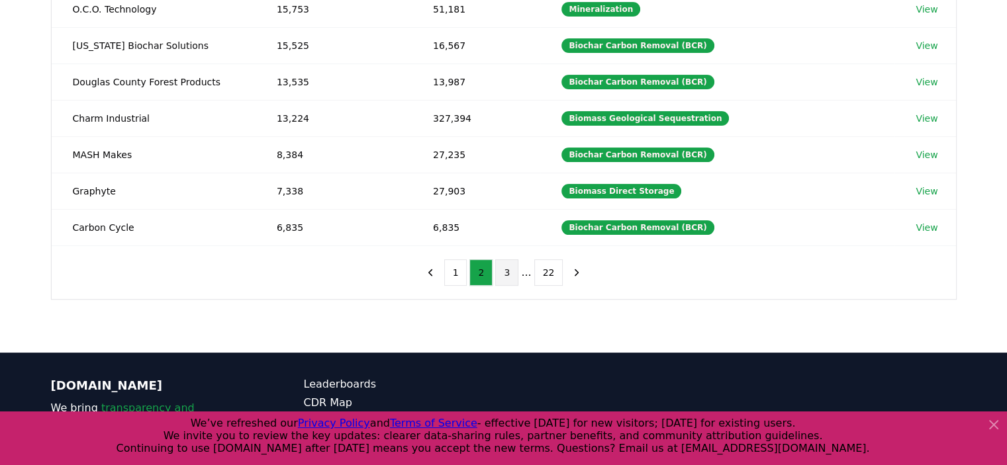
click at [504, 280] on button "3" at bounding box center [506, 273] width 23 height 26
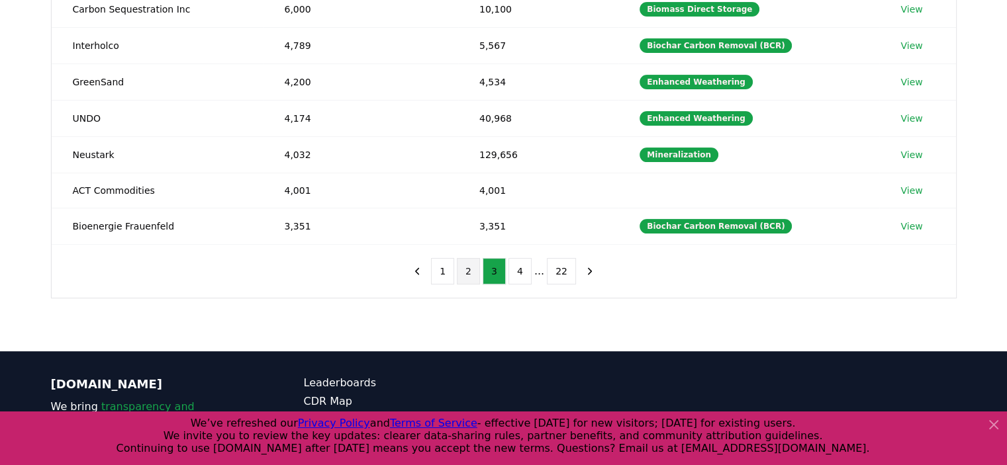
click at [468, 275] on button "2" at bounding box center [468, 271] width 23 height 26
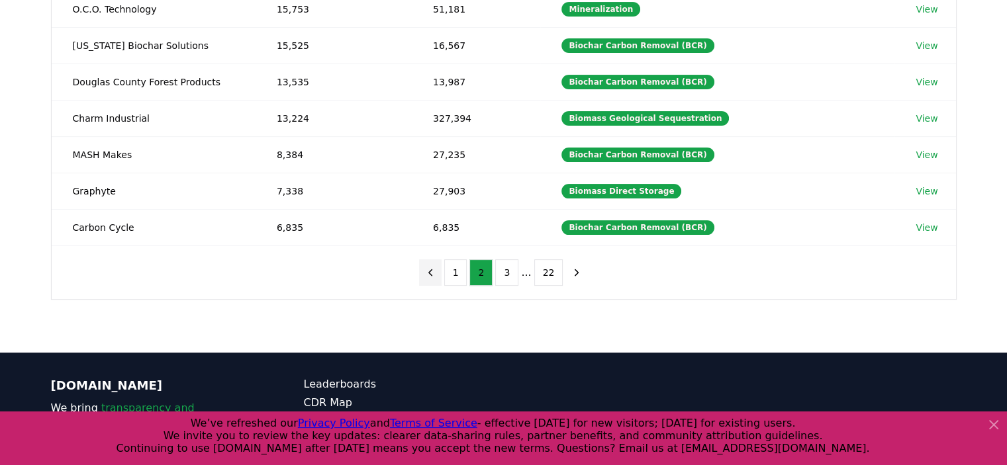
click at [442, 273] on button "previous page" at bounding box center [430, 273] width 23 height 26
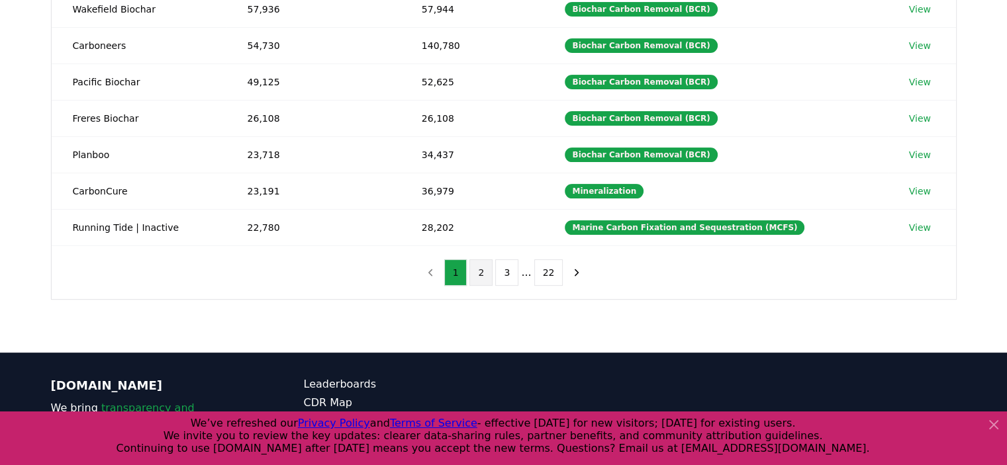
click at [485, 278] on button "2" at bounding box center [480, 273] width 23 height 26
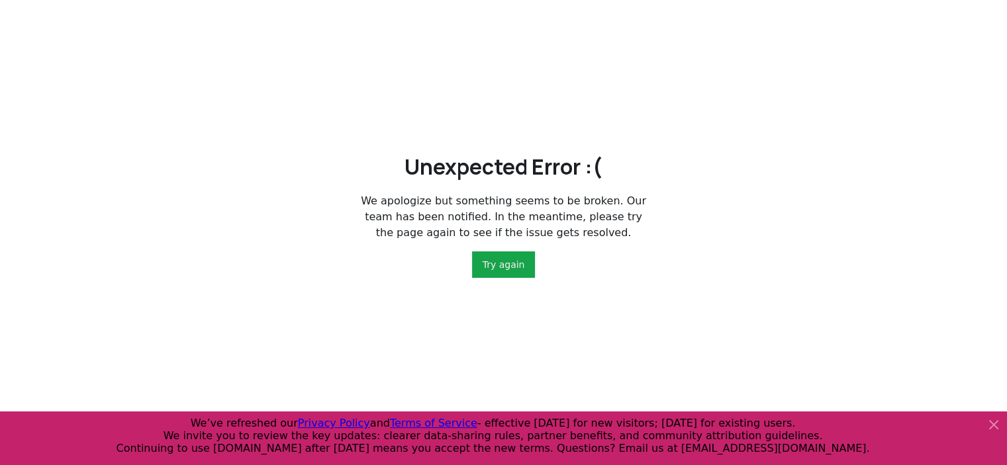
scroll to position [0, 0]
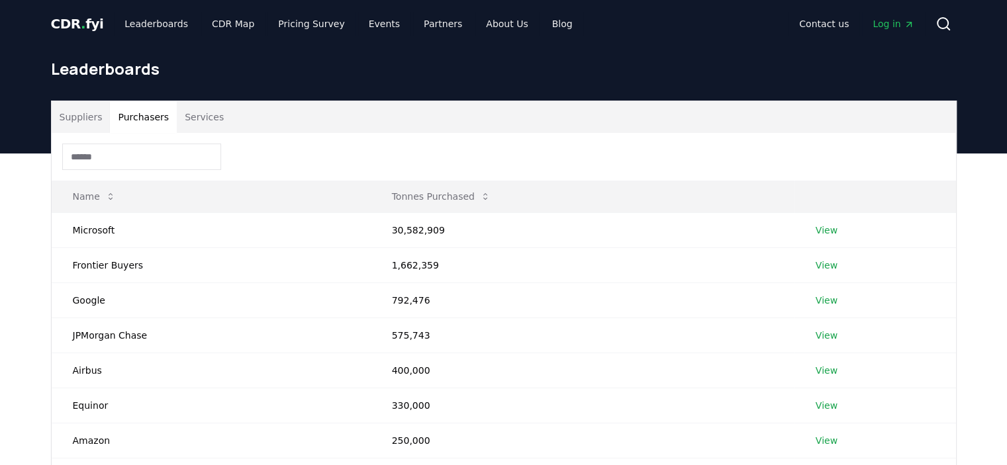
click at [134, 152] on input at bounding box center [141, 157] width 159 height 26
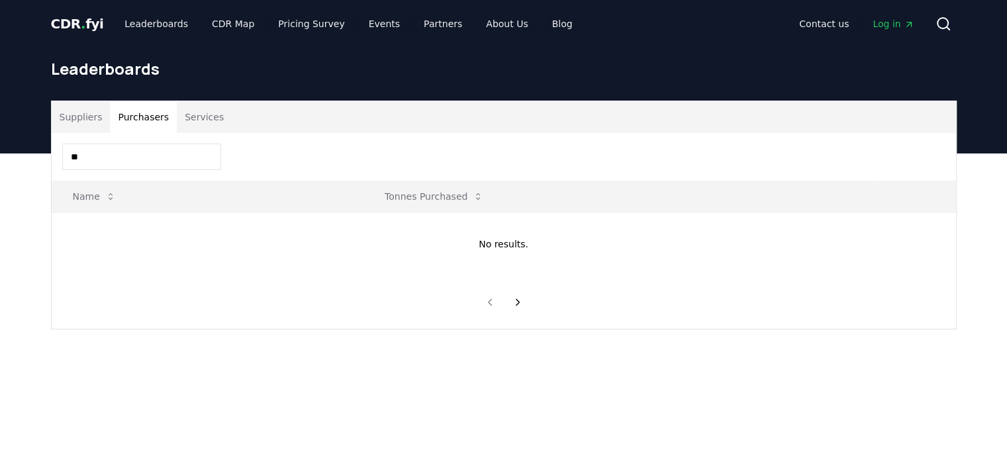
type input "*"
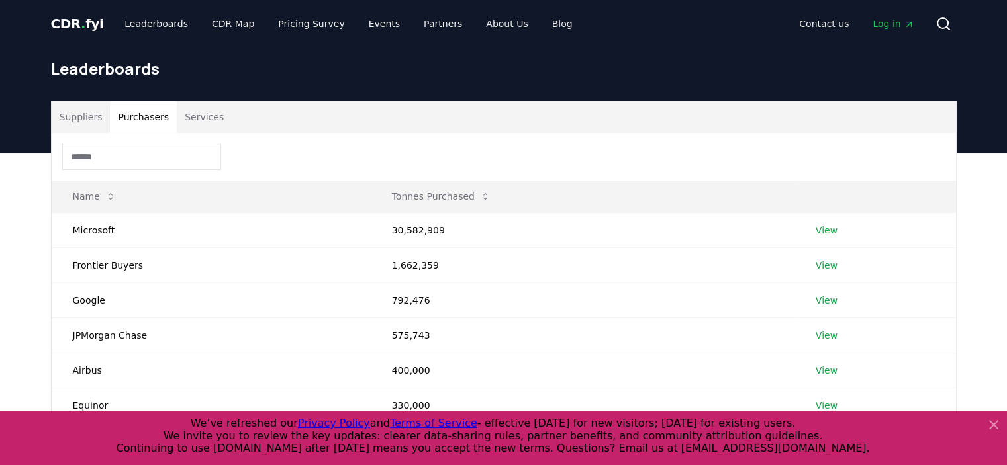
click at [84, 114] on button "Suppliers" at bounding box center [81, 117] width 59 height 32
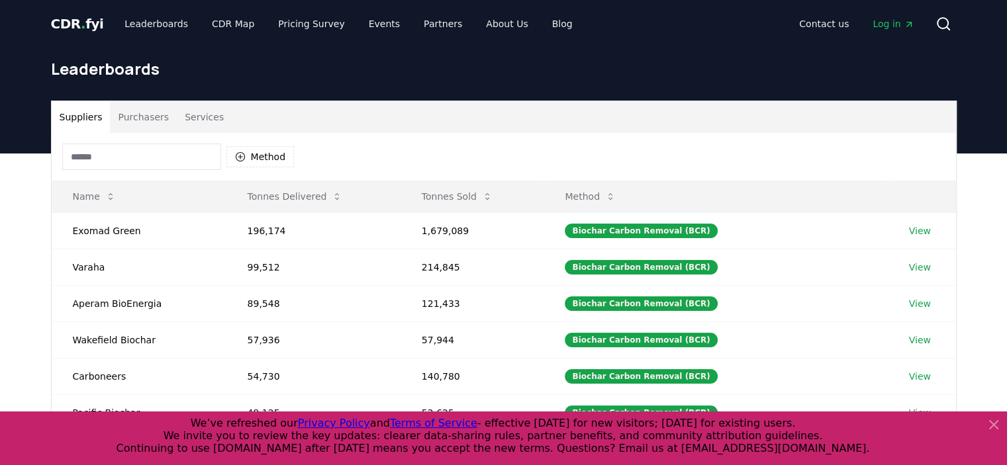
click at [117, 160] on input at bounding box center [141, 157] width 159 height 26
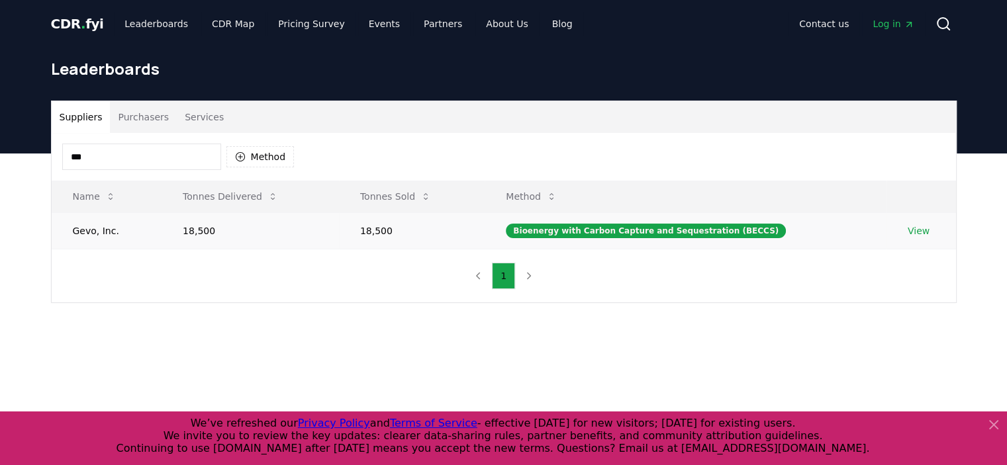
type input "***"
click at [908, 230] on link "View" at bounding box center [919, 230] width 22 height 13
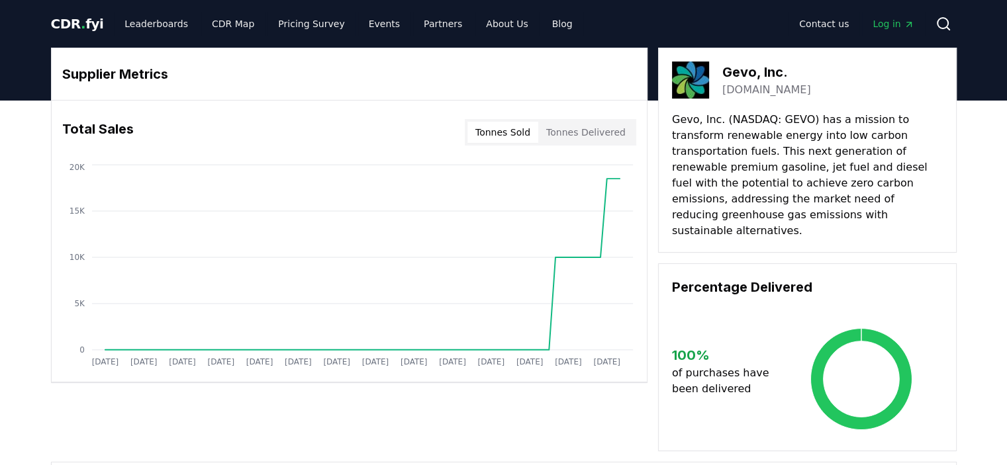
click at [954, 25] on button "Search" at bounding box center [943, 24] width 26 height 26
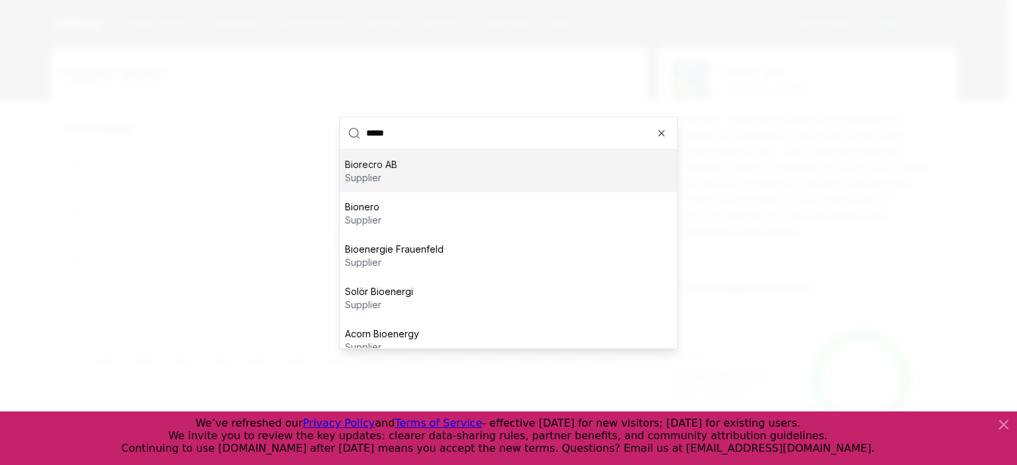
type input "*****"
click at [444, 183] on div "Biorecro AB supplier" at bounding box center [509, 171] width 338 height 42
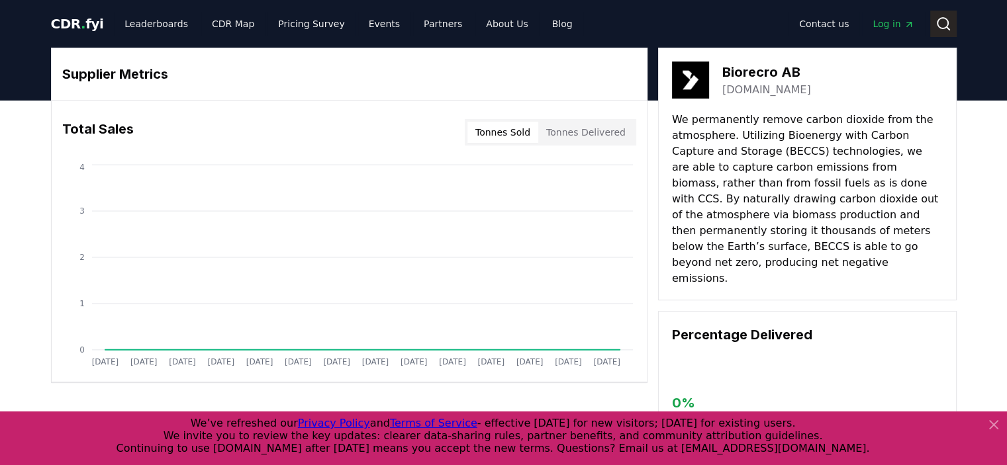
click at [930, 26] on button "Search" at bounding box center [943, 24] width 26 height 26
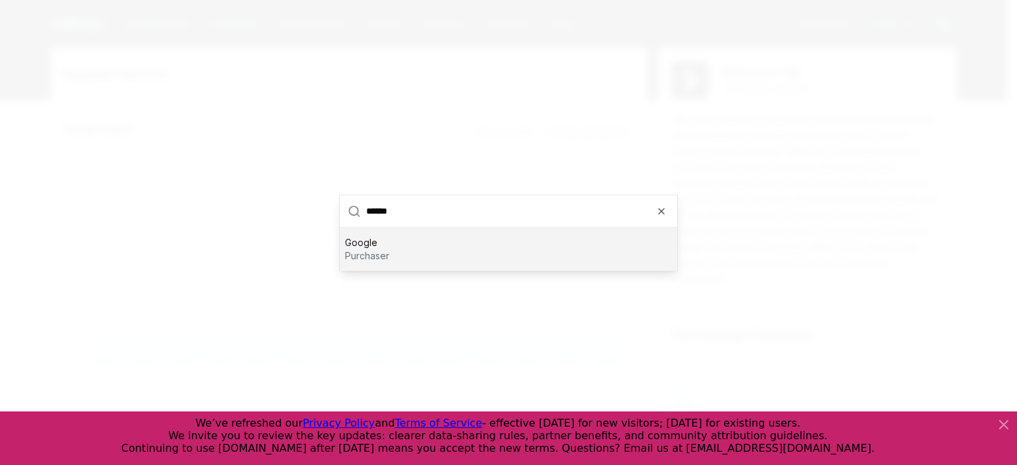
type input "******"
click at [359, 252] on p "purchaser" at bounding box center [367, 255] width 44 height 13
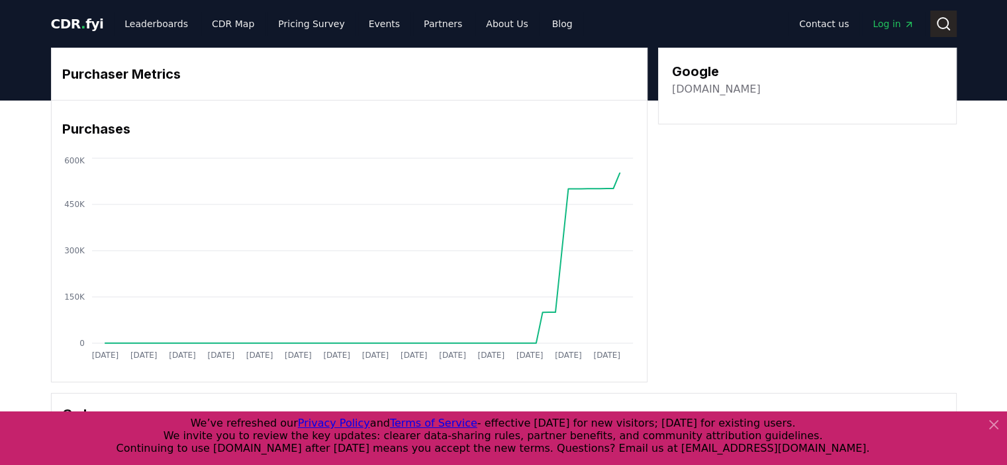
click at [943, 21] on icon at bounding box center [943, 24] width 16 height 16
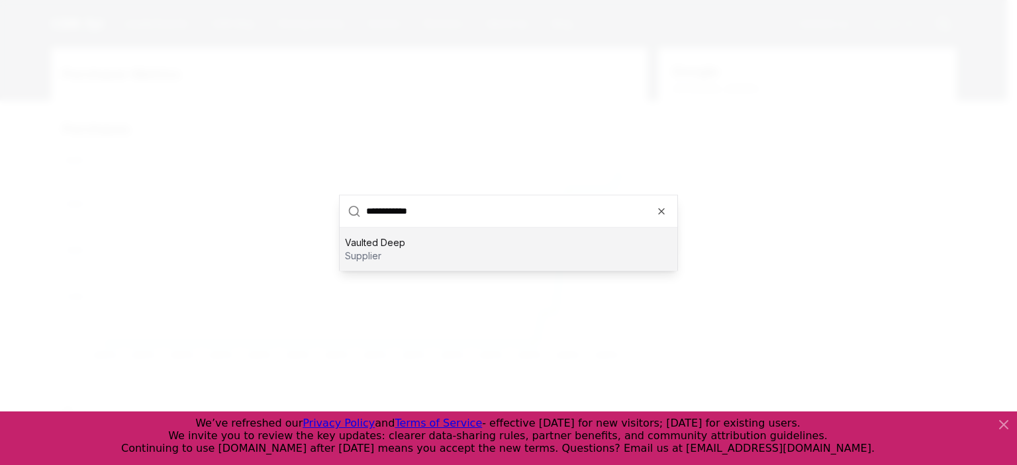
type input "**********"
click at [410, 262] on div "Vaulted Deep supplier" at bounding box center [509, 249] width 338 height 42
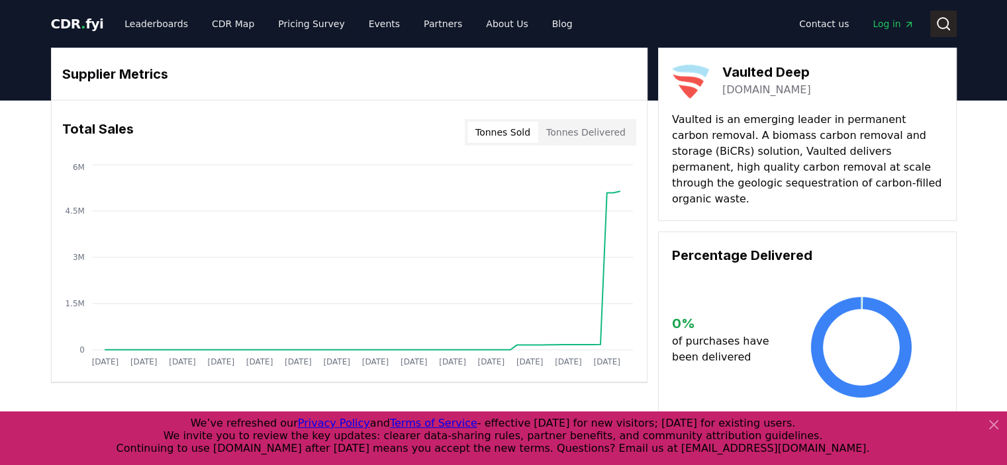
click at [940, 15] on button "Search" at bounding box center [943, 24] width 26 height 26
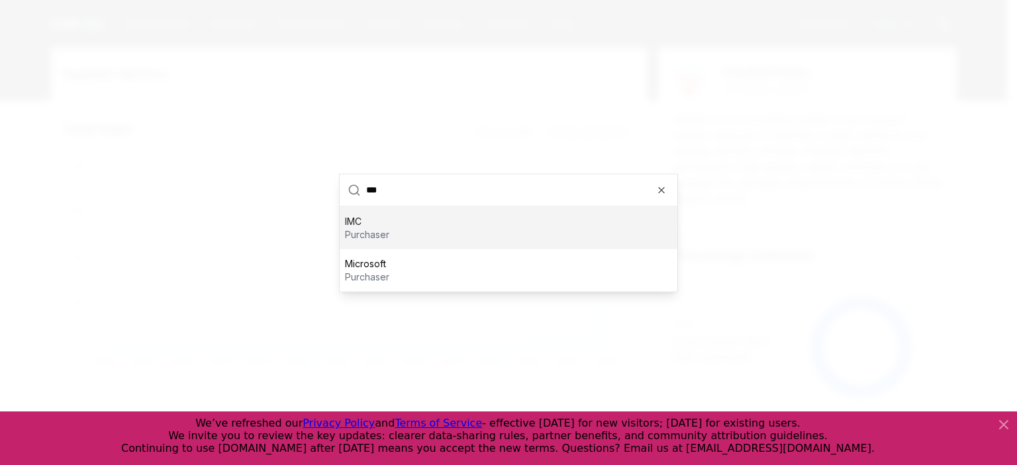
type input "***"
click at [396, 220] on div "IMC purchaser" at bounding box center [509, 228] width 338 height 42
